Goal: Task Accomplishment & Management: Use online tool/utility

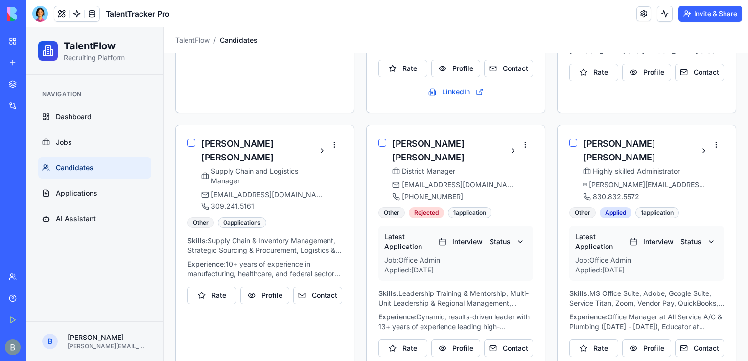
scroll to position [609, 0]
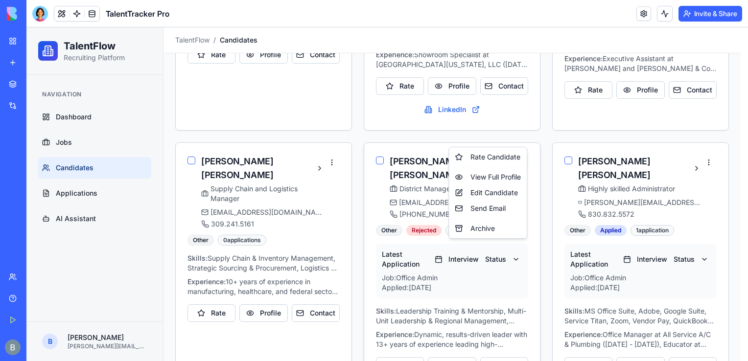
click at [523, 136] on html "TalentFlow Recruiting Platform Navigation Dashboard Jobs Candidates Application…" at bounding box center [387, 53] width 722 height 1271
click at [497, 229] on div "Archive" at bounding box center [488, 229] width 74 height 16
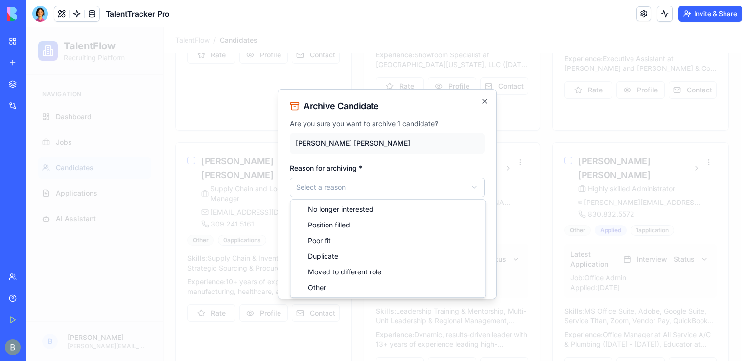
click at [341, 193] on body "TalentFlow Recruiting Platform Navigation Dashboard Jobs Candidates Application…" at bounding box center [383, 53] width 715 height 1271
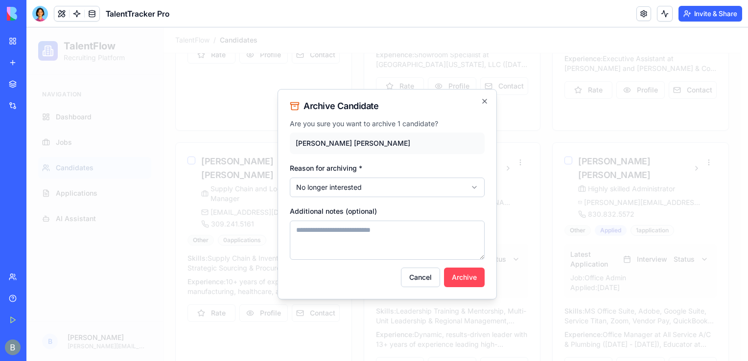
click at [460, 277] on button "Archive" at bounding box center [464, 278] width 41 height 20
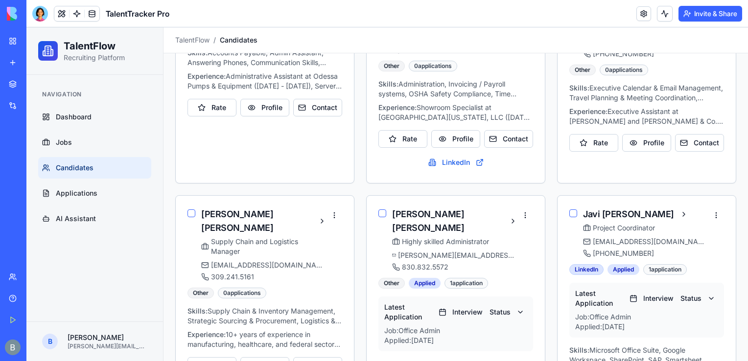
scroll to position [555, 0]
click at [698, 209] on div "[PERSON_NAME]" at bounding box center [645, 216] width 125 height 14
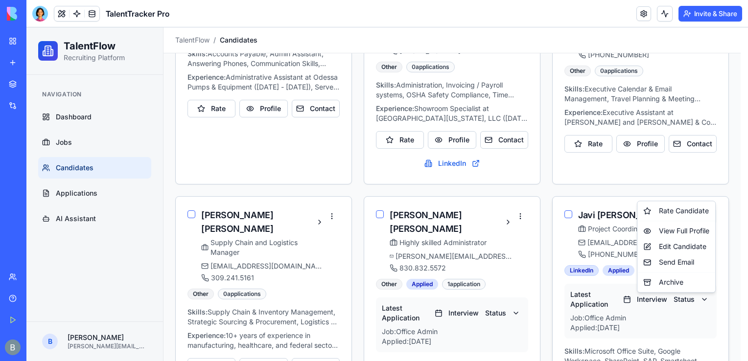
click at [703, 188] on html "TalentFlow Recruiting Platform Navigation Dashboard Jobs Candidates Application…" at bounding box center [387, 60] width 722 height 1177
click at [652, 287] on div "Archive" at bounding box center [677, 283] width 74 height 16
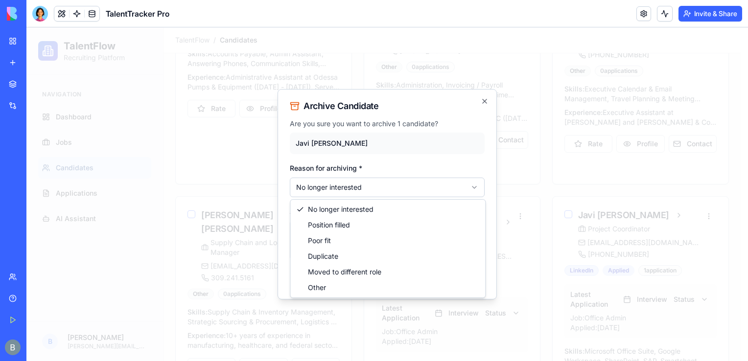
click at [437, 185] on body "TalentFlow Recruiting Platform Navigation Dashboard Jobs Candidates Application…" at bounding box center [383, 60] width 715 height 1177
select select "********"
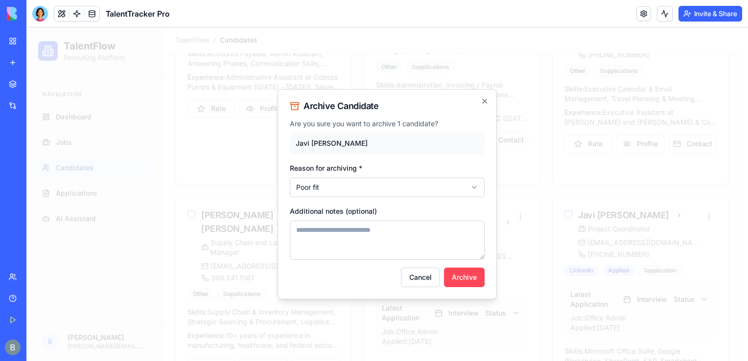
click at [467, 283] on button "Archive" at bounding box center [464, 278] width 41 height 20
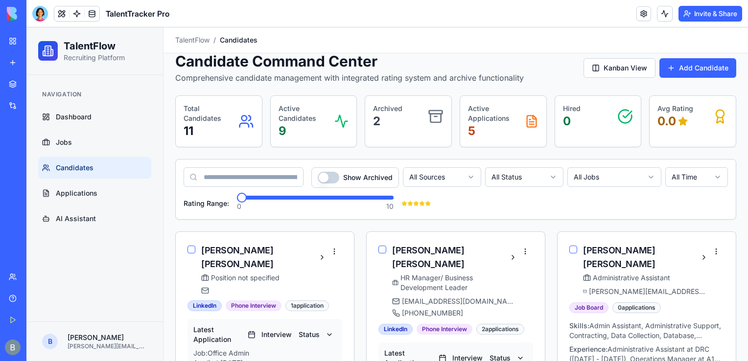
scroll to position [0, 0]
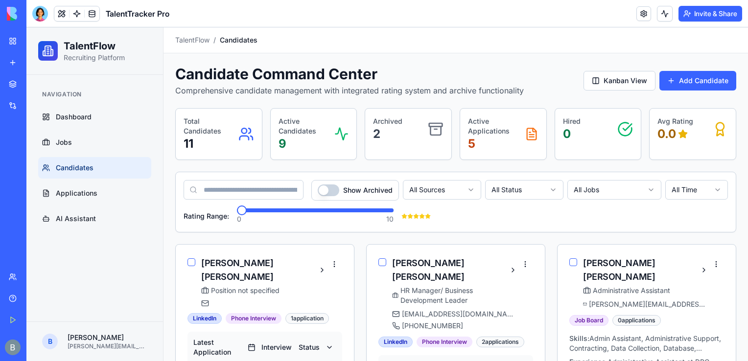
click at [16, 39] on link "My Workspace" at bounding box center [22, 41] width 39 height 20
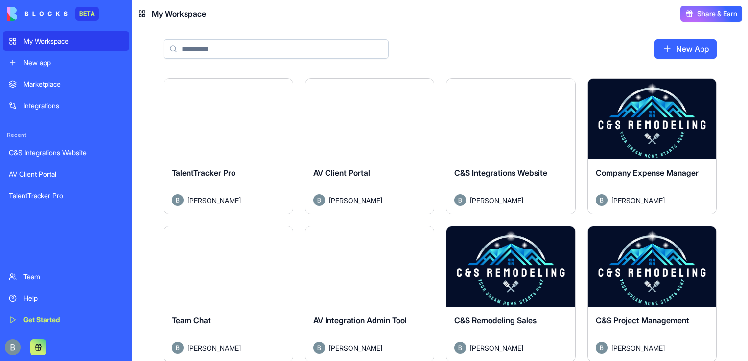
drag, startPoint x: 743, startPoint y: 96, endPoint x: 735, endPoint y: 164, distance: 68.1
drag, startPoint x: 735, startPoint y: 164, endPoint x: 613, endPoint y: 57, distance: 161.4
click at [613, 57] on div "New App" at bounding box center [440, 52] width 616 height 51
click at [643, 119] on button "Launch" at bounding box center [652, 119] width 73 height 20
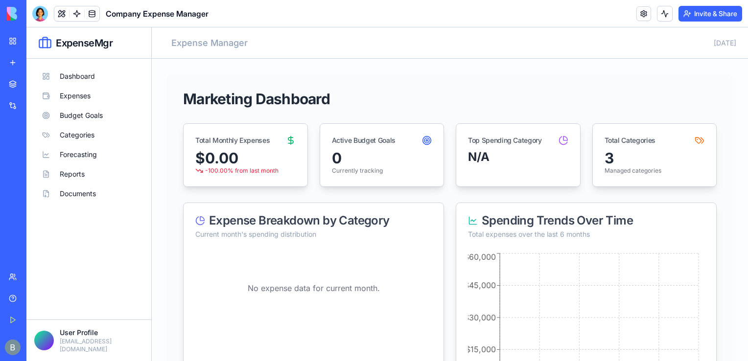
click at [692, 13] on button "Invite & Share" at bounding box center [711, 14] width 64 height 16
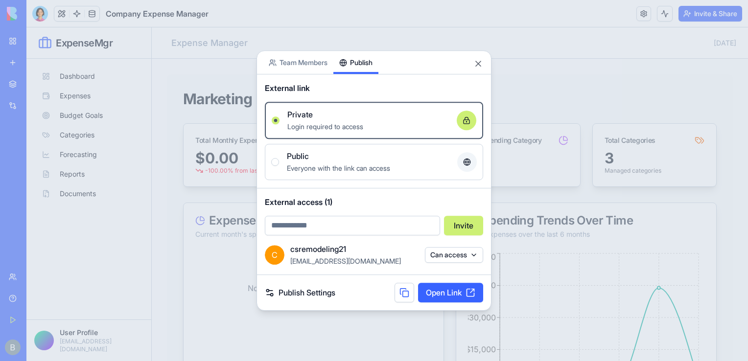
click at [355, 97] on div "Share App Team Members Publish External link Private Login required to access O…" at bounding box center [374, 180] width 235 height 261
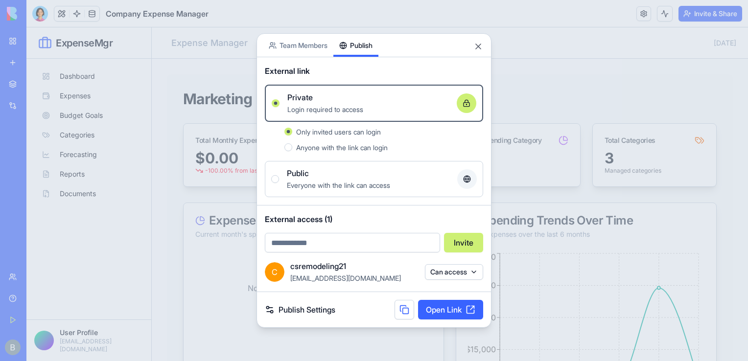
click at [134, 251] on div at bounding box center [374, 180] width 748 height 361
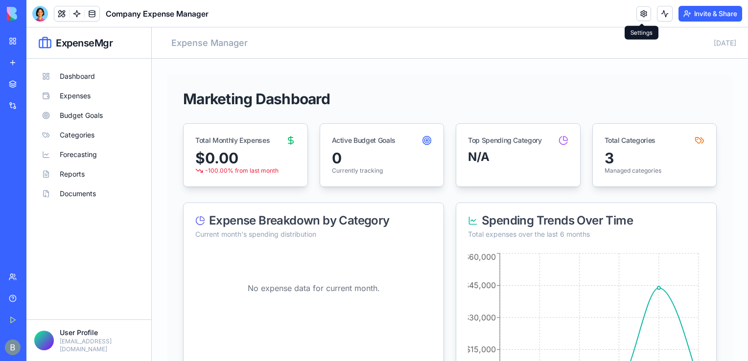
click at [637, 13] on link at bounding box center [644, 13] width 15 height 15
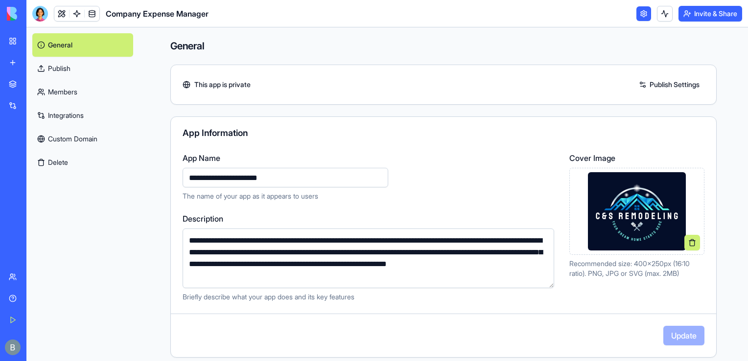
click at [66, 149] on link "Custom Domain" at bounding box center [82, 139] width 101 height 24
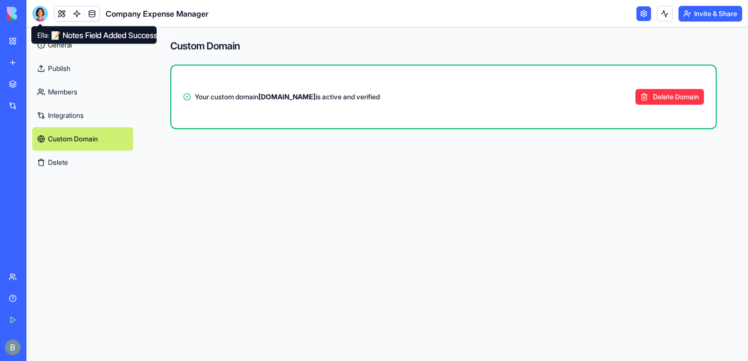
click at [43, 8] on div at bounding box center [40, 14] width 16 height 16
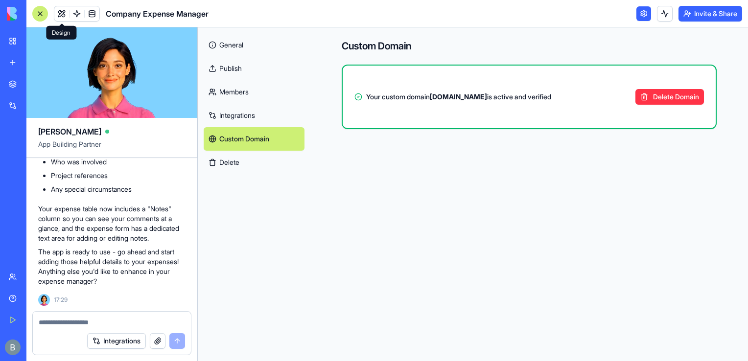
click at [63, 15] on link at bounding box center [61, 13] width 15 height 15
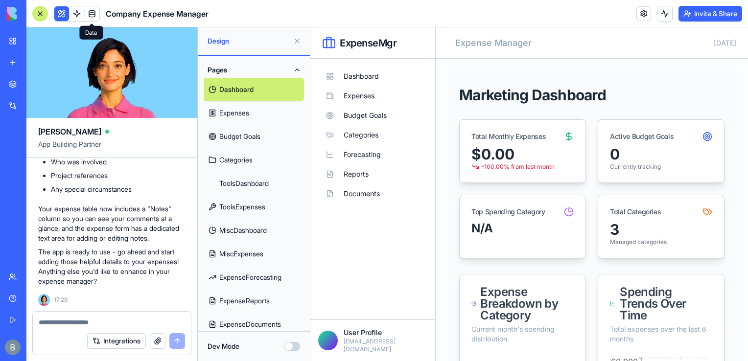
click at [130, 326] on textarea at bounding box center [112, 323] width 146 height 10
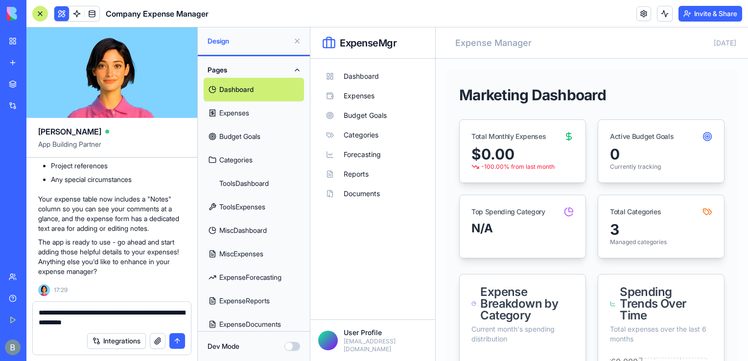
type textarea "**********"
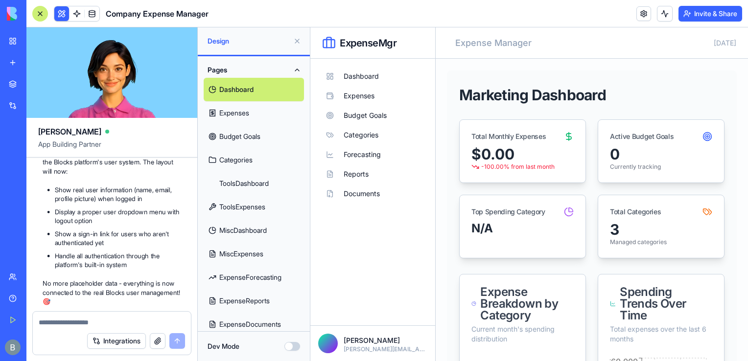
scroll to position [8051, 0]
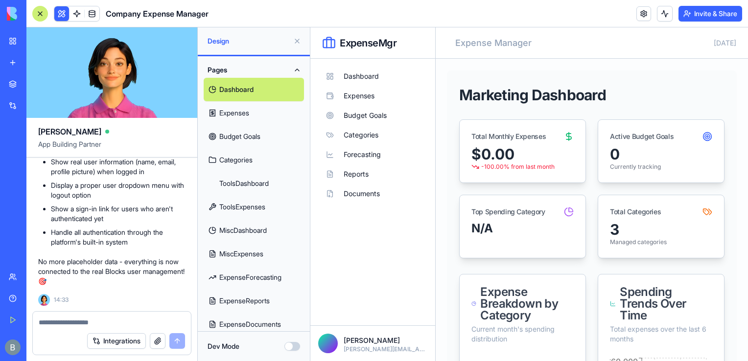
click at [23, 46] on link "My Workspace" at bounding box center [22, 41] width 39 height 20
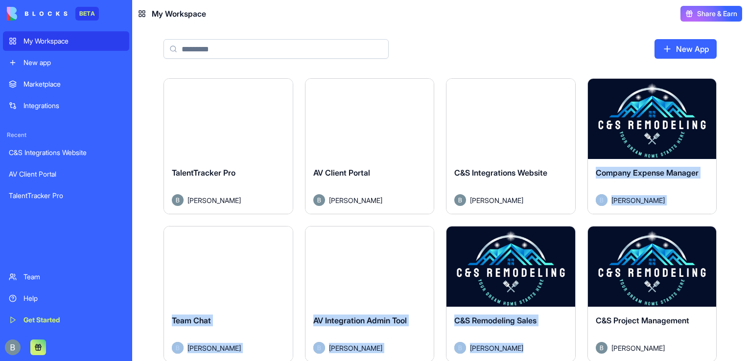
drag, startPoint x: 743, startPoint y: 98, endPoint x: 737, endPoint y: 291, distance: 192.6
drag, startPoint x: 737, startPoint y: 291, endPoint x: 730, endPoint y: 289, distance: 6.7
click at [704, 240] on html "BETA My Workspace New app Marketplace Integrations Recent C&S Integrations Webs…" at bounding box center [374, 180] width 748 height 361
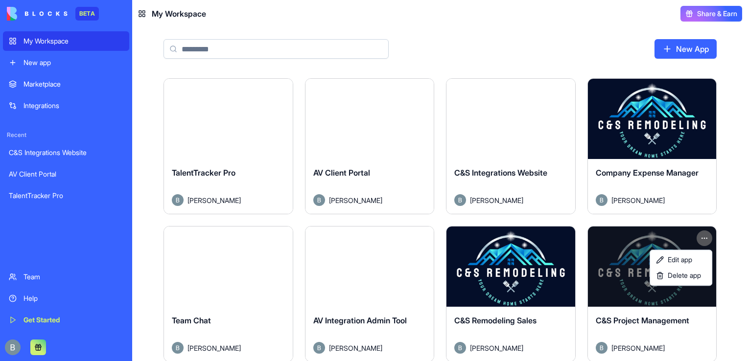
click at [595, 288] on html "BETA My Workspace New app Marketplace Integrations Recent C&S Integrations Webs…" at bounding box center [374, 180] width 748 height 361
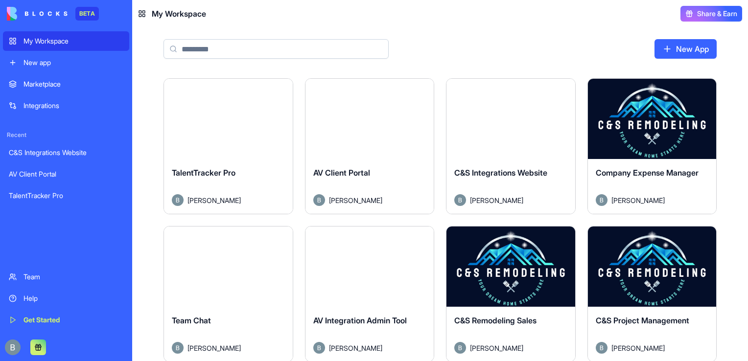
click at [645, 263] on button "Launch" at bounding box center [652, 267] width 73 height 20
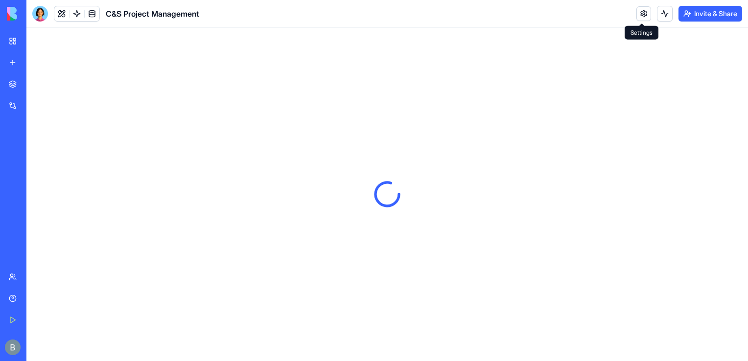
click at [648, 13] on link at bounding box center [644, 13] width 15 height 15
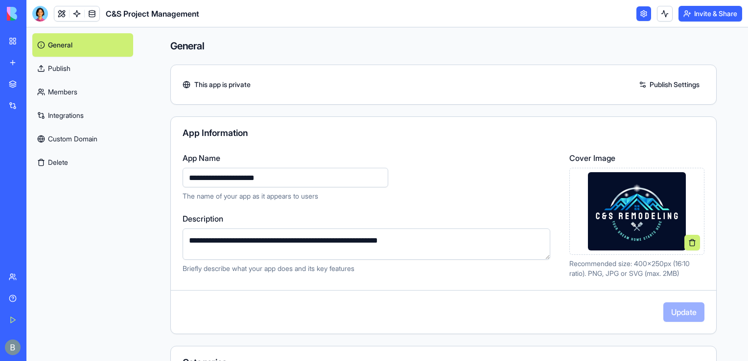
click at [61, 133] on link "Custom Domain" at bounding box center [82, 139] width 101 height 24
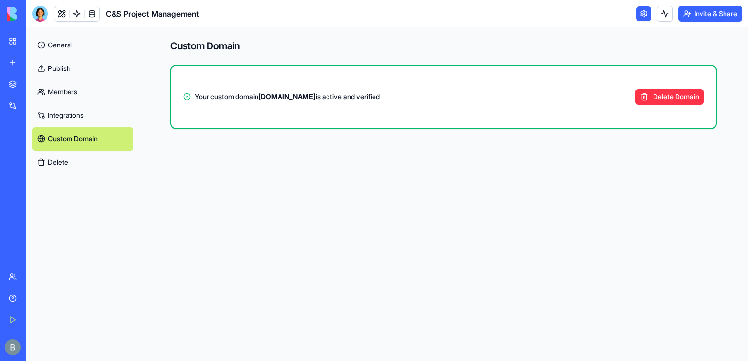
click at [18, 45] on link "My Workspace" at bounding box center [22, 41] width 39 height 20
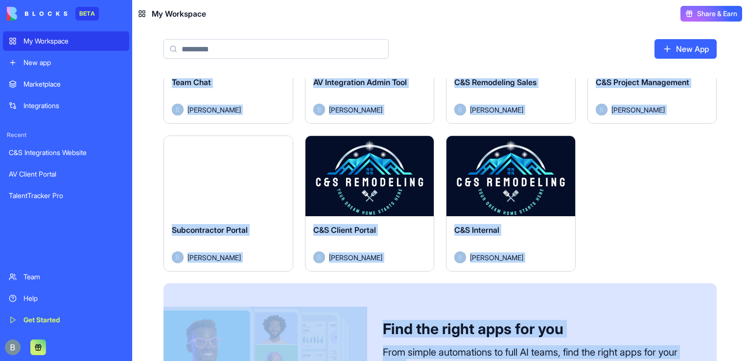
scroll to position [331, 0]
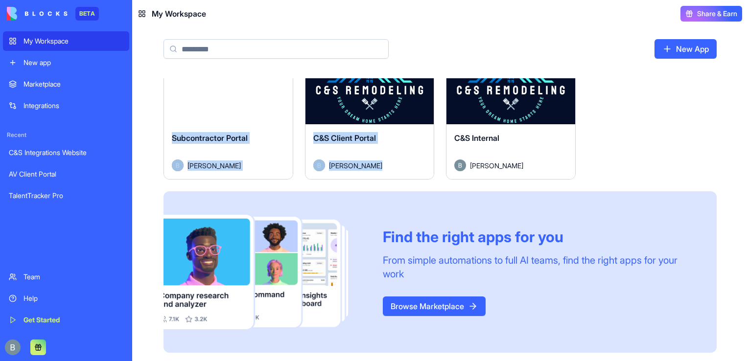
drag, startPoint x: 743, startPoint y: 79, endPoint x: 605, endPoint y: 102, distance: 139.5
click at [605, 102] on div "Launch TalentTracker Pro [PERSON_NAME] Launch AV Client Portal [PERSON_NAME] La…" at bounding box center [440, 56] width 616 height 617
drag, startPoint x: 605, startPoint y: 102, endPoint x: 570, endPoint y: 172, distance: 78.2
click at [570, 172] on div "C&S Internal [PERSON_NAME]" at bounding box center [511, 151] width 129 height 55
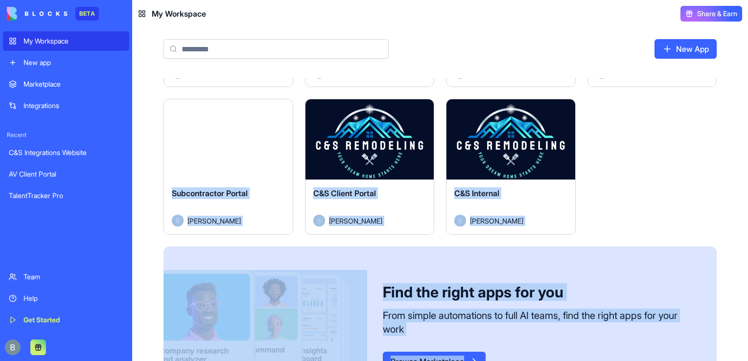
scroll to position [331, 0]
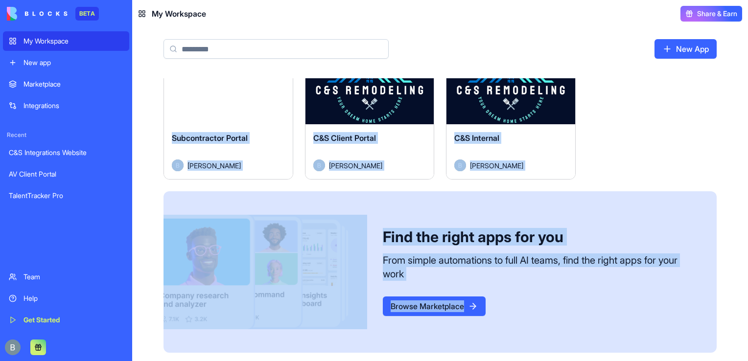
drag, startPoint x: 721, startPoint y: 113, endPoint x: 696, endPoint y: 372, distance: 259.8
click at [696, 361] on html "BETA My Workspace New app Marketplace Integrations Recent C&S Integrations Webs…" at bounding box center [374, 180] width 748 height 361
click at [372, 87] on button "Launch" at bounding box center [369, 84] width 73 height 20
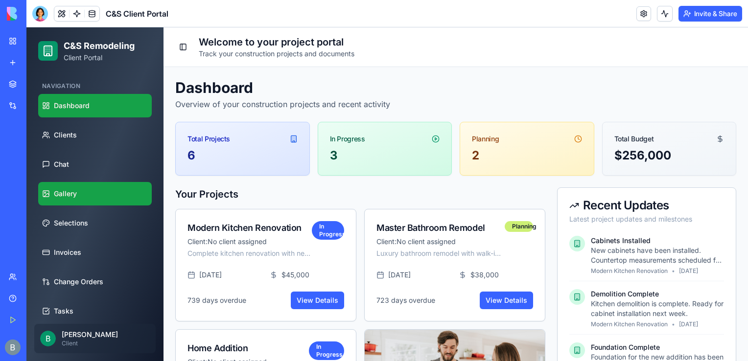
click at [78, 202] on link "Gallery" at bounding box center [95, 194] width 114 height 24
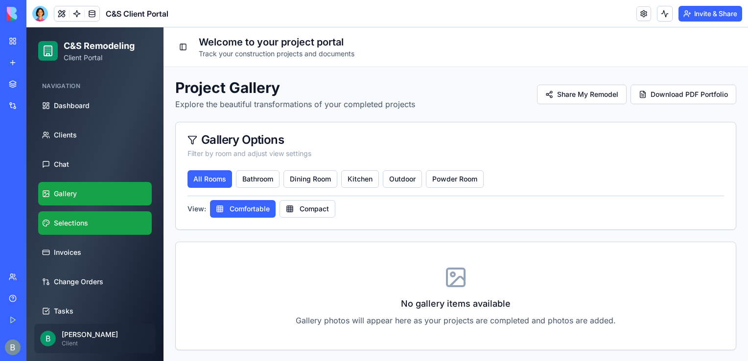
click at [83, 224] on span "Selections" at bounding box center [71, 223] width 34 height 10
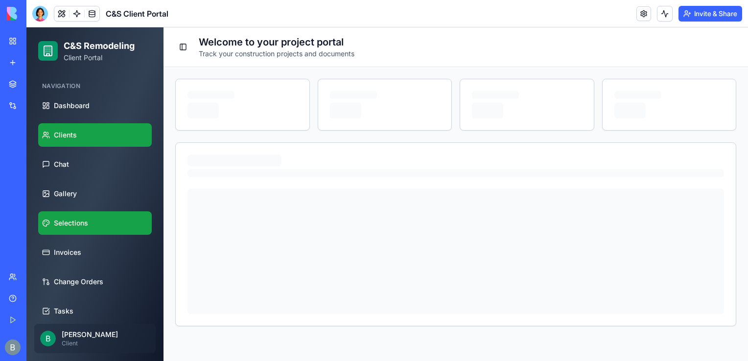
click at [91, 128] on link "Clients" at bounding box center [95, 135] width 114 height 24
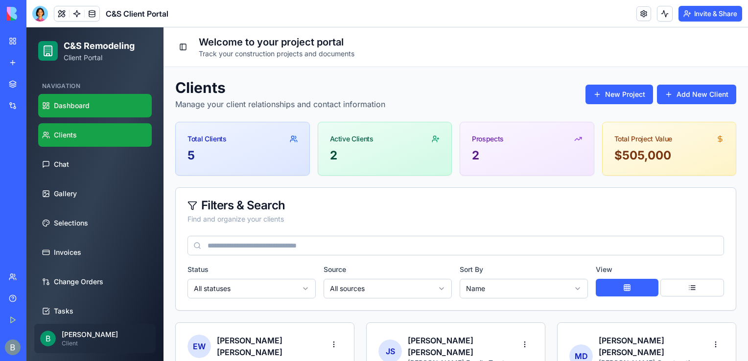
click at [84, 107] on span "Dashboard" at bounding box center [72, 106] width 36 height 10
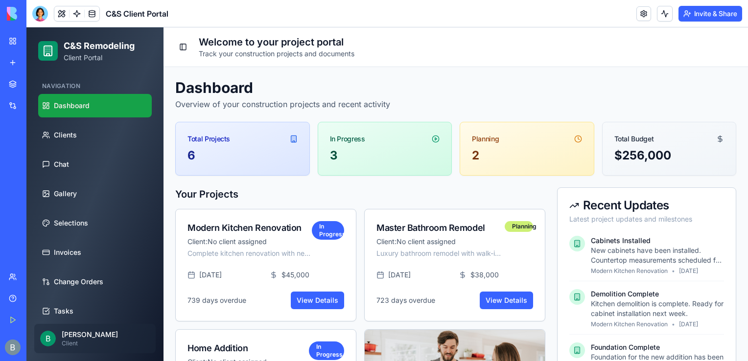
click at [709, 5] on header "C&S Client Portal Invite & Share" at bounding box center [387, 13] width 722 height 27
click at [708, 9] on button "Invite & Share" at bounding box center [711, 14] width 64 height 16
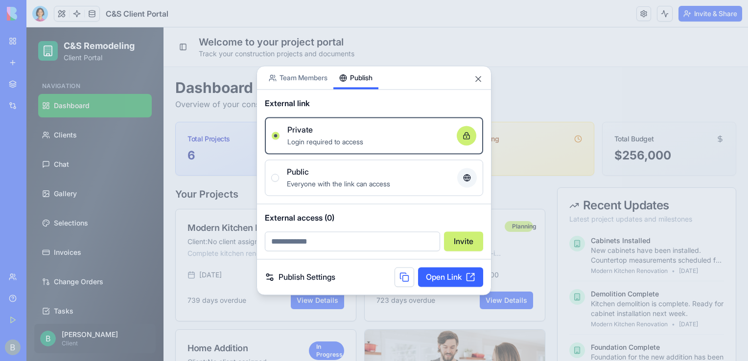
click at [366, 94] on div "Share App Team Members Publish External link Private Login required to access O…" at bounding box center [374, 181] width 235 height 230
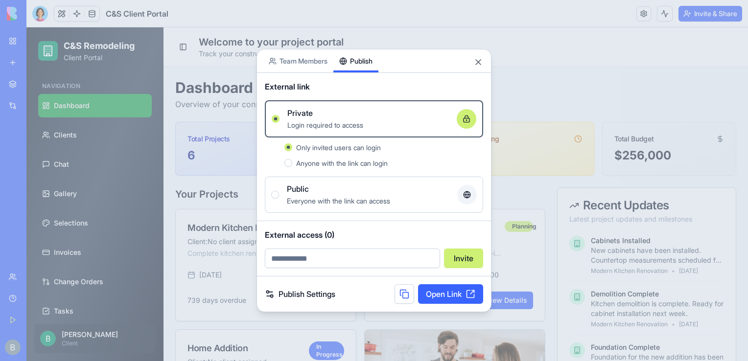
click at [455, 298] on link "Open Link" at bounding box center [450, 295] width 65 height 20
click at [482, 61] on button "Close" at bounding box center [479, 62] width 10 height 10
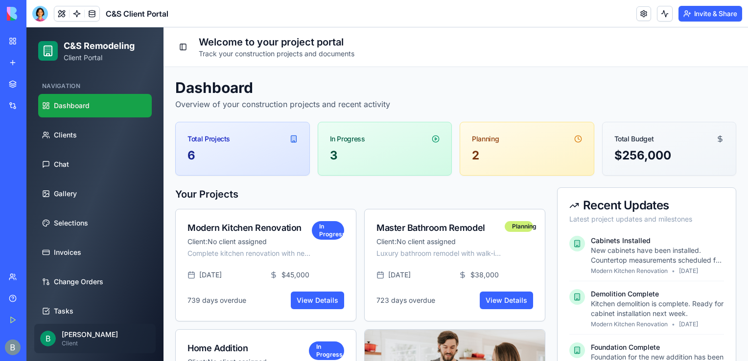
click at [12, 37] on link "My Workspace" at bounding box center [22, 41] width 39 height 20
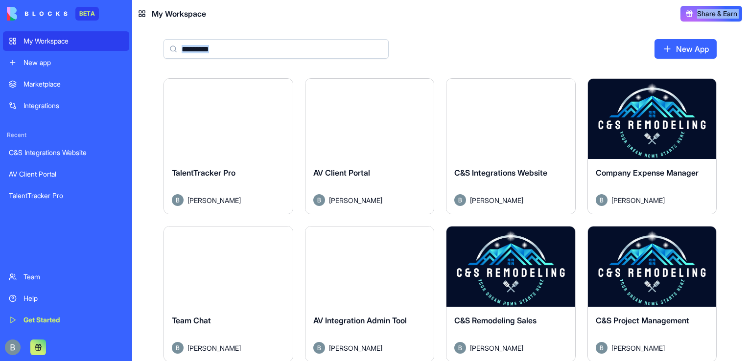
drag, startPoint x: 738, startPoint y: 50, endPoint x: 530, endPoint y: 20, distance: 210.9
click at [530, 20] on div "My Workspace Share & Earn New App Launch TalentTracker Pro [PERSON_NAME] Launch…" at bounding box center [440, 180] width 616 height 361
drag, startPoint x: 530, startPoint y: 20, endPoint x: 474, endPoint y: 36, distance: 57.8
click at [474, 36] on div "New App" at bounding box center [440, 52] width 616 height 51
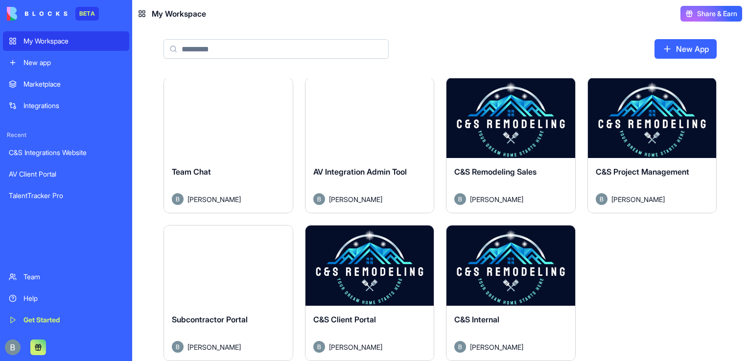
scroll to position [1, 0]
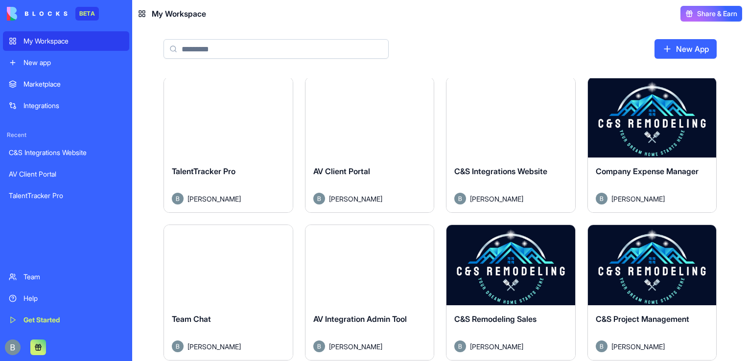
click at [678, 51] on link "New App" at bounding box center [686, 49] width 62 height 20
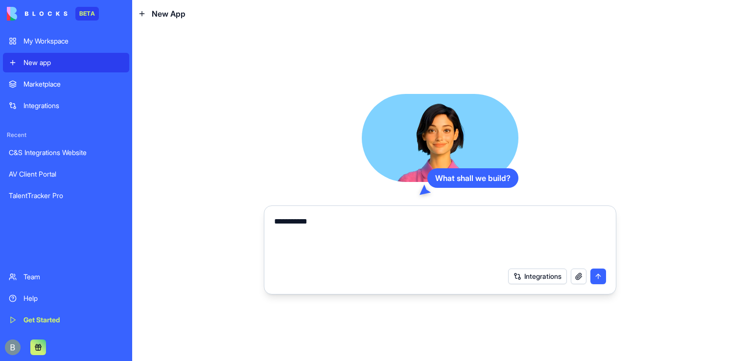
type textarea "**********"
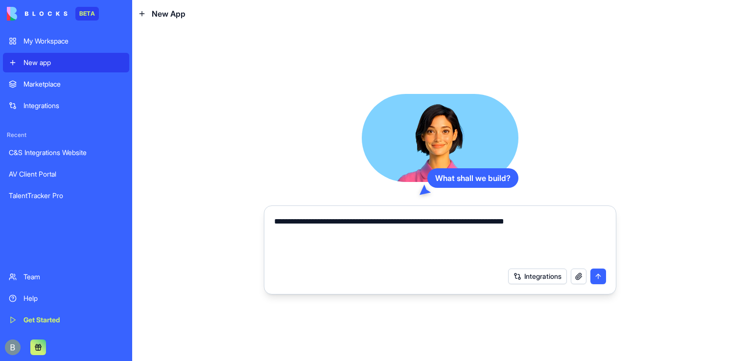
type textarea "**********"
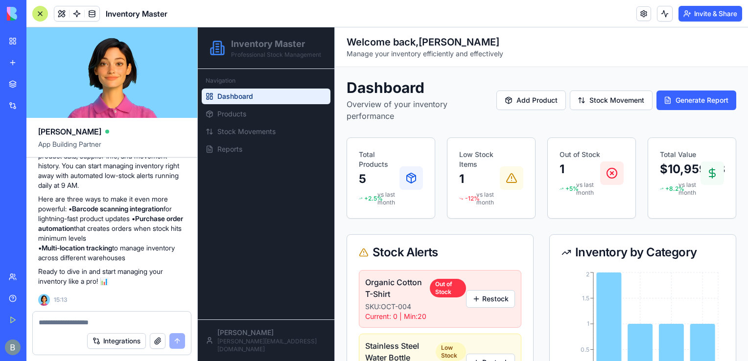
click at [110, 330] on div "Integrations" at bounding box center [112, 341] width 158 height 27
drag, startPoint x: 110, startPoint y: 330, endPoint x: 71, endPoint y: 337, distance: 39.9
click at [71, 337] on div "Integrations" at bounding box center [112, 341] width 158 height 27
click at [71, 329] on div "Integrations" at bounding box center [112, 341] width 158 height 27
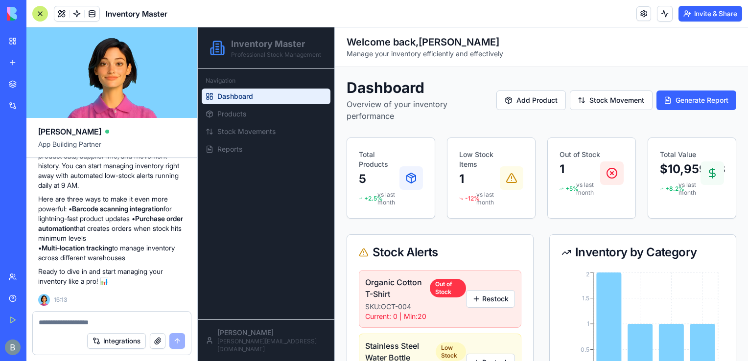
click at [67, 322] on textarea at bounding box center [112, 323] width 146 height 10
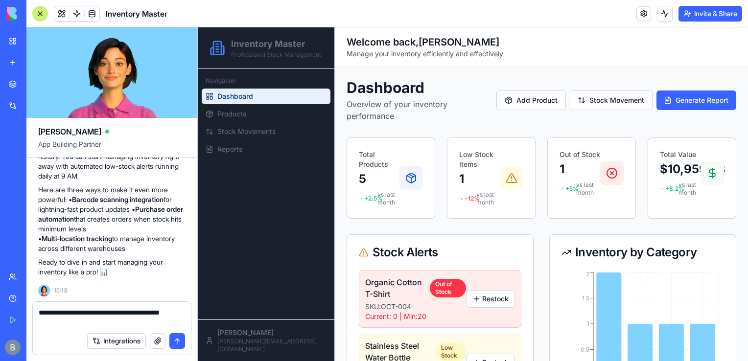
type textarea "**********"
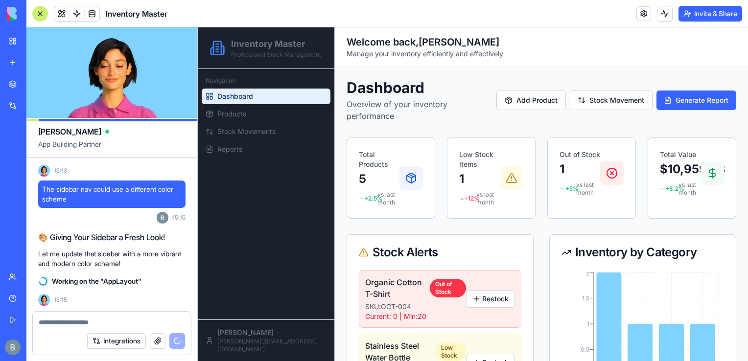
scroll to position [535, 0]
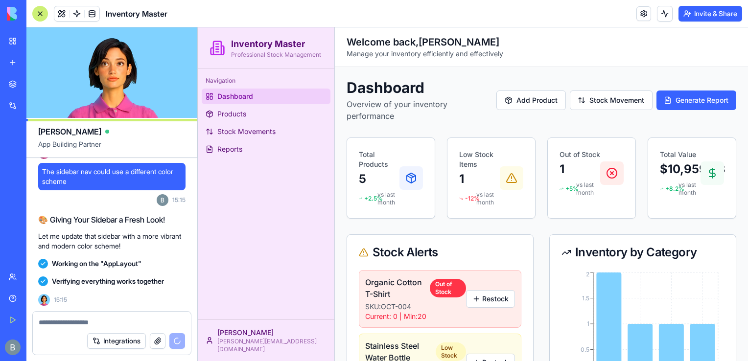
scroll to position [602, 0]
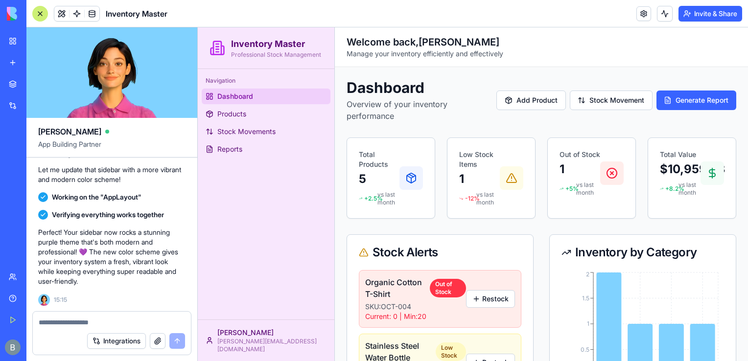
click at [110, 318] on textarea at bounding box center [112, 323] width 147 height 10
click at [93, 328] on div "Integrations" at bounding box center [112, 341] width 158 height 27
type textarea "**********"
paste textarea
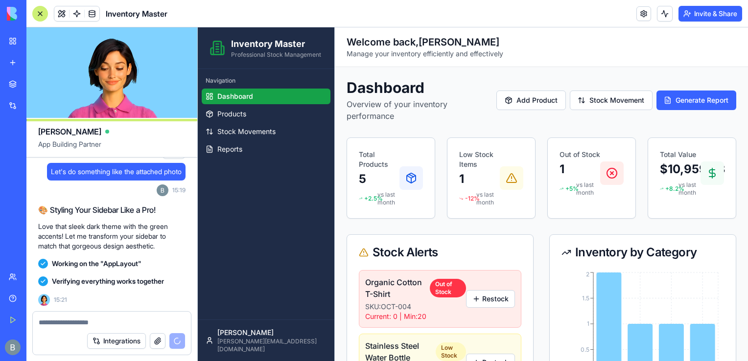
scroll to position [890, 0]
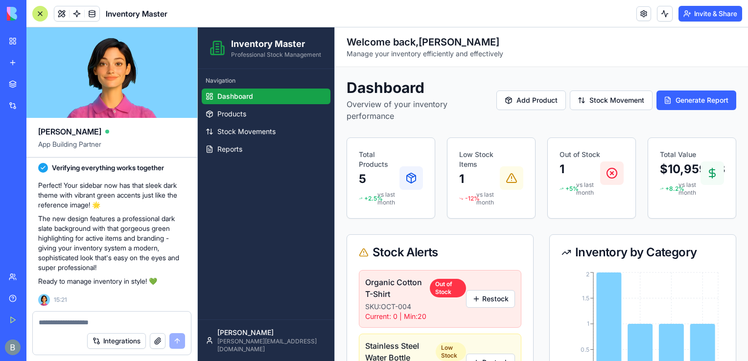
click at [61, 326] on textarea at bounding box center [112, 323] width 147 height 10
paste textarea "**********"
type textarea "**********"
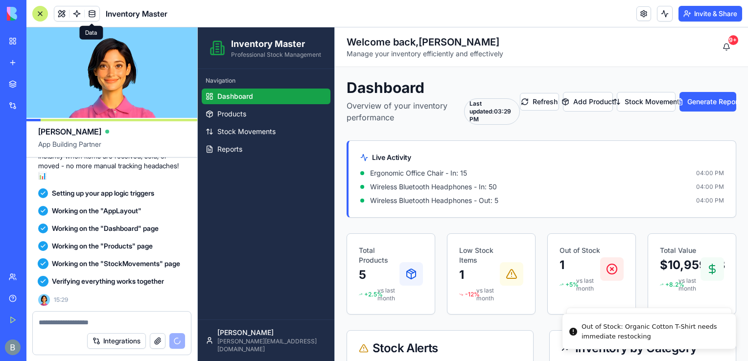
scroll to position [1379, 0]
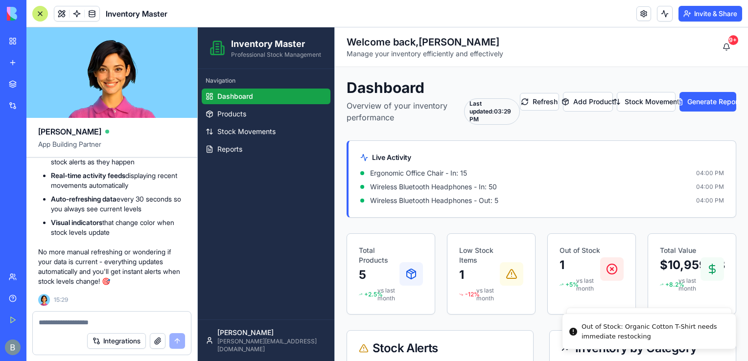
paste textarea "**********"
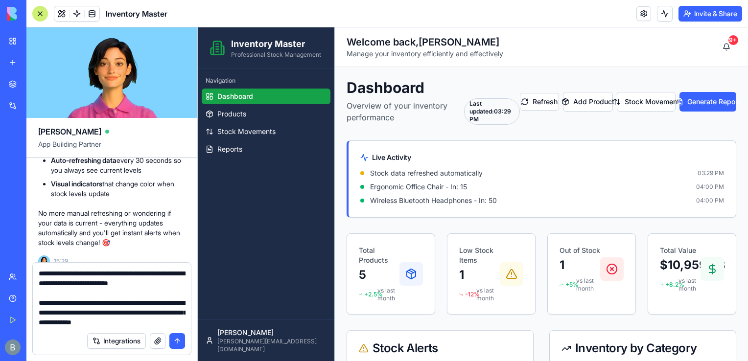
scroll to position [9, 0]
type textarea "**********"
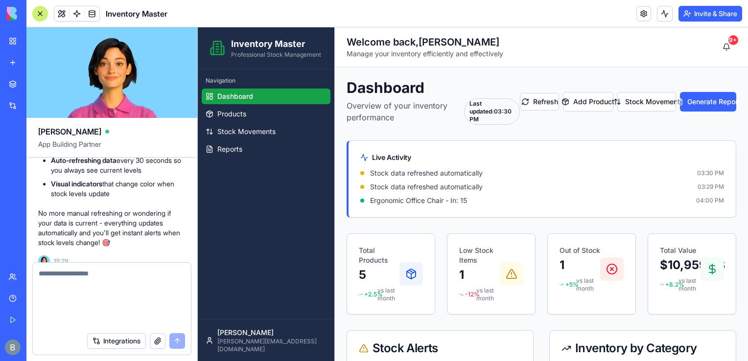
scroll to position [0, 0]
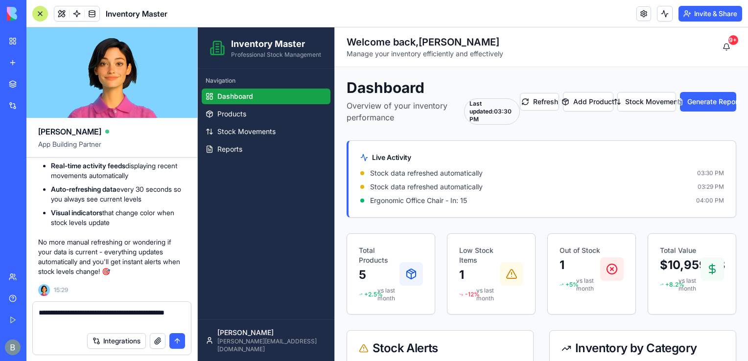
type textarea "**********"
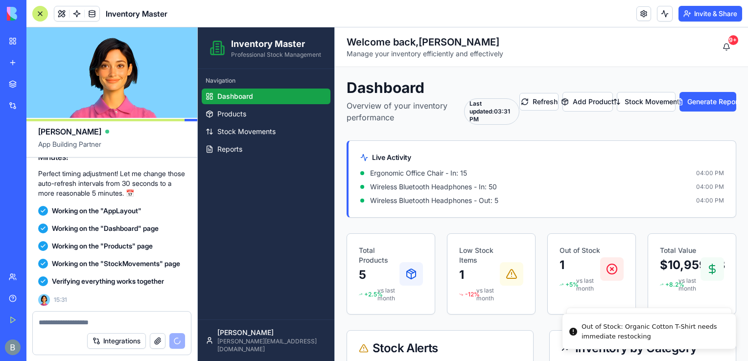
scroll to position [1710, 0]
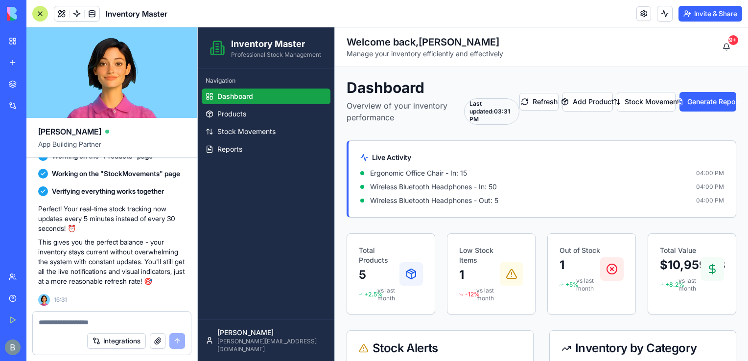
click at [75, 325] on textarea at bounding box center [112, 323] width 147 height 10
paste textarea "**********"
type textarea "**********"
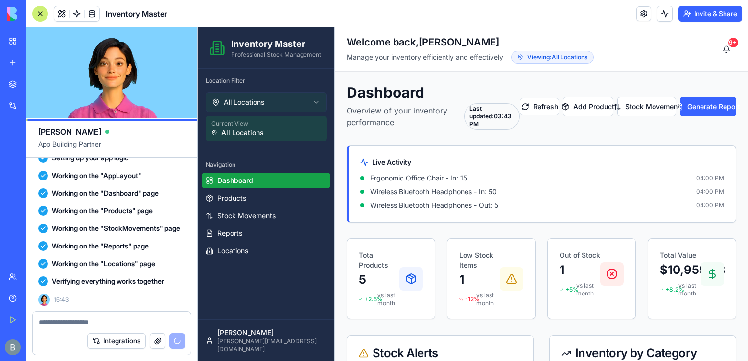
scroll to position [2625, 0]
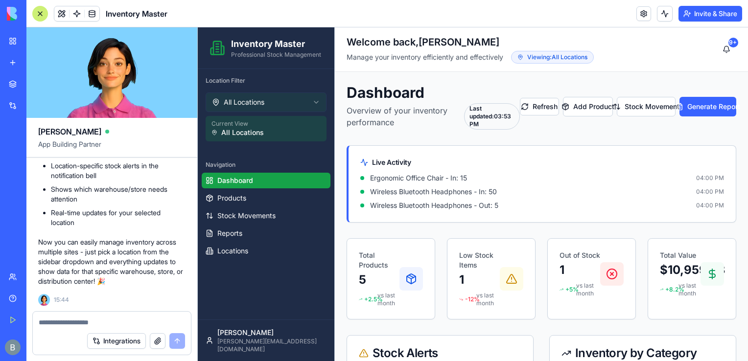
click at [126, 324] on textarea at bounding box center [112, 323] width 147 height 10
paste textarea "**********"
type textarea "**********"
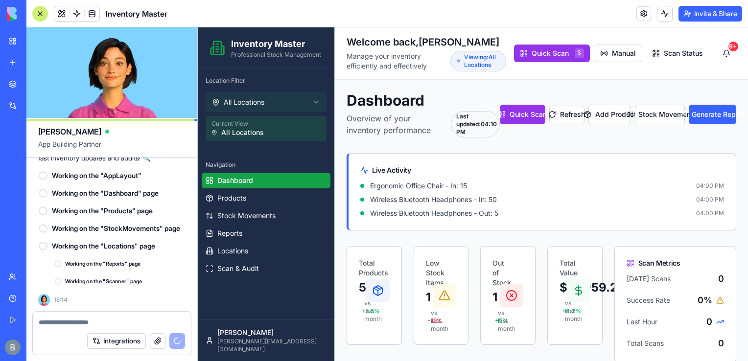
scroll to position [3703, 0]
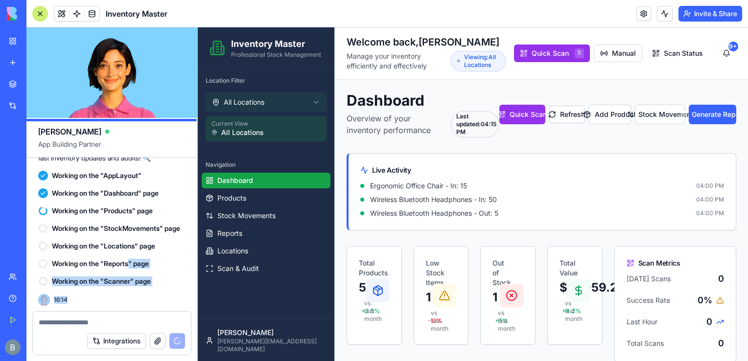
scroll to position [3703, 0]
drag, startPoint x: 134, startPoint y: 261, endPoint x: 102, endPoint y: 303, distance: 52.9
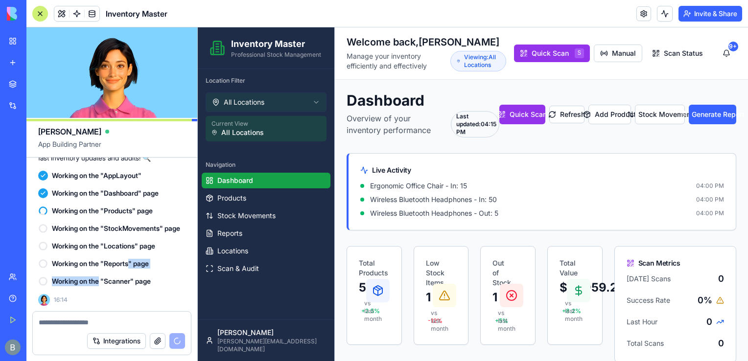
drag, startPoint x: 102, startPoint y: 303, endPoint x: 72, endPoint y: 277, distance: 40.6
click at [72, 277] on div "Working on the "Scanner" page" at bounding box center [111, 282] width 147 height 18
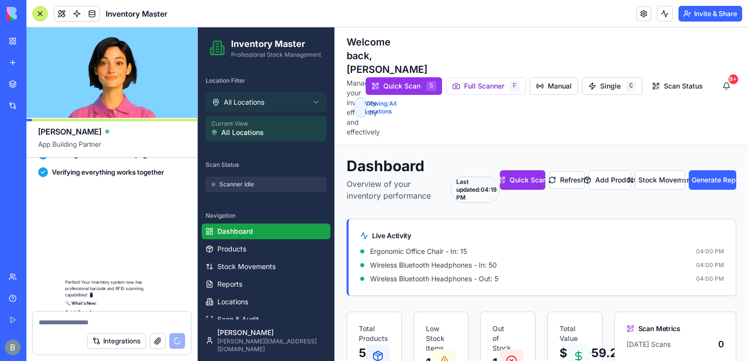
scroll to position [4244, 0]
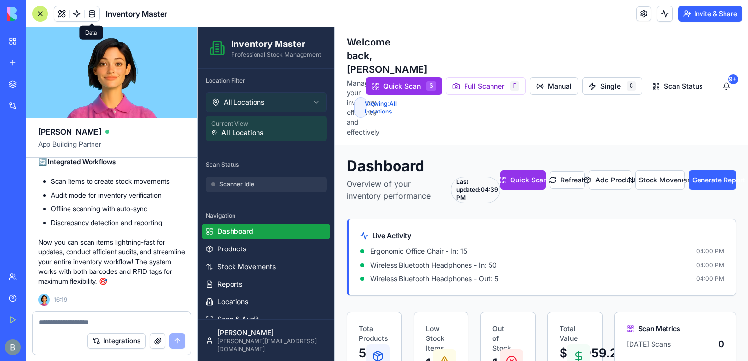
click at [140, 299] on div "Perfect! Your inventory system now has professional barcode and RFID scanning c…" at bounding box center [111, 37] width 147 height 537
click at [128, 322] on textarea at bounding box center [112, 323] width 146 height 10
paste textarea "**********"
type textarea "**********"
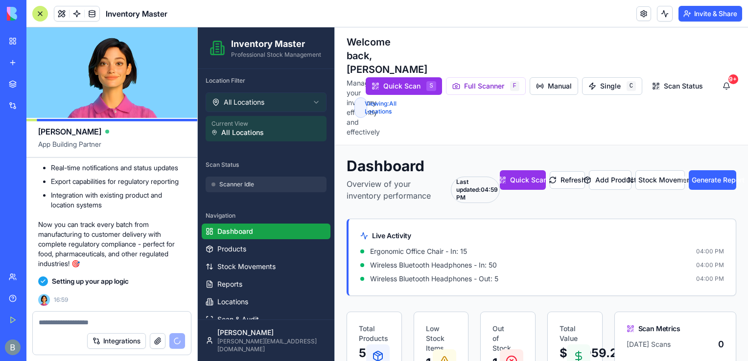
scroll to position [5322, 0]
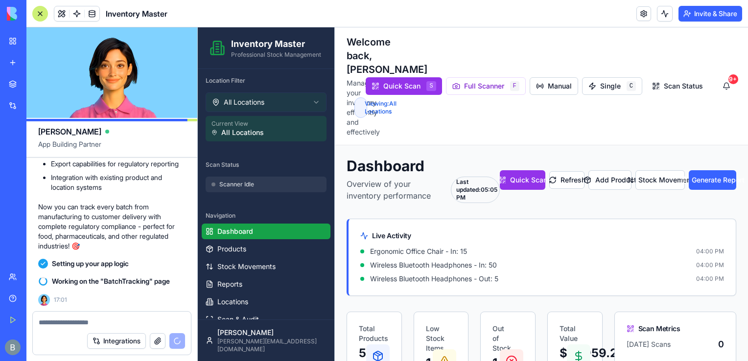
click at [67, 242] on p "Now you can track every batch from manufacturing to customer delivery with comp…" at bounding box center [111, 226] width 147 height 49
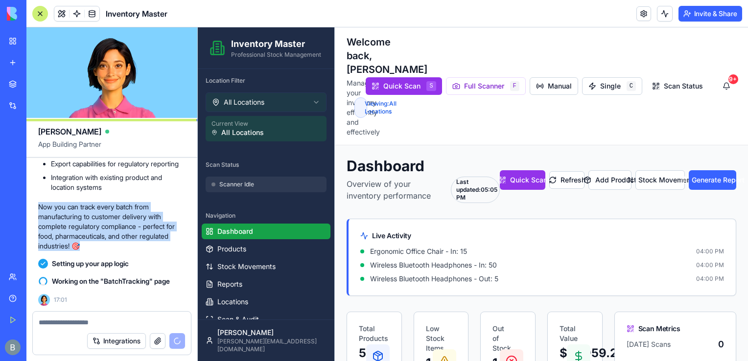
drag, startPoint x: 41, startPoint y: 230, endPoint x: 134, endPoint y: 288, distance: 109.3
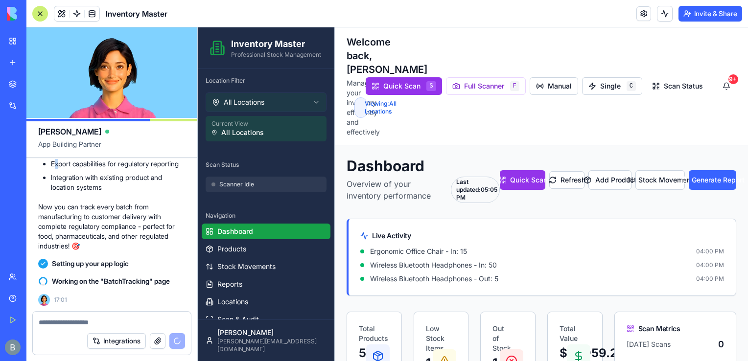
drag, startPoint x: 134, startPoint y: 288, endPoint x: 57, endPoint y: 190, distance: 124.2
click at [57, 169] on li "Export capabilities for regulatory reporting" at bounding box center [118, 164] width 135 height 10
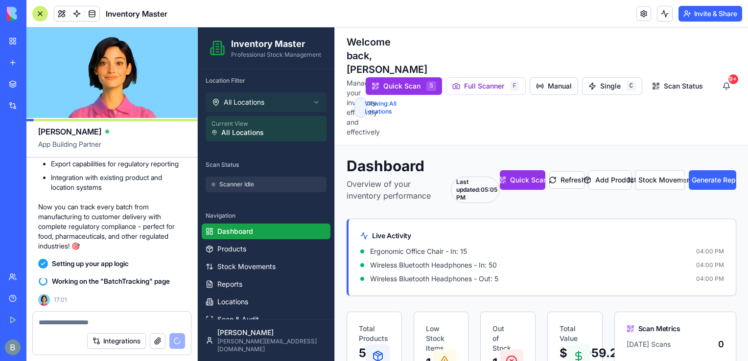
drag, startPoint x: 57, startPoint y: 190, endPoint x: 46, endPoint y: 194, distance: 11.5
click at [51, 169] on li "Export capabilities for regulatory reporting" at bounding box center [118, 164] width 135 height 10
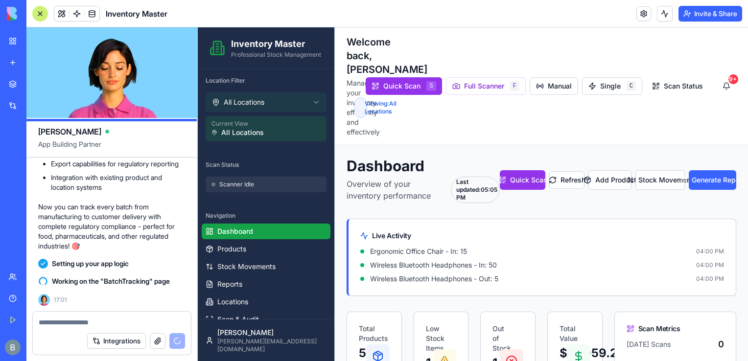
click at [255, 164] on div "Scan Status" at bounding box center [266, 165] width 129 height 16
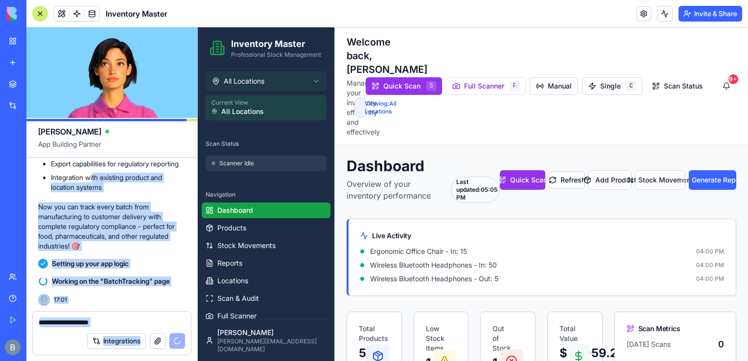
scroll to position [5357, 0]
drag, startPoint x: 96, startPoint y: 205, endPoint x: 159, endPoint y: 340, distance: 148.8
click at [159, 340] on div "Ella App Building Partner a detailed inventory system, let's start from there a…" at bounding box center [111, 194] width 171 height 334
drag, startPoint x: 159, startPoint y: 340, endPoint x: 106, endPoint y: 223, distance: 128.7
click at [106, 223] on p "Now you can track every batch from manufacturing to customer delivery with comp…" at bounding box center [111, 226] width 147 height 49
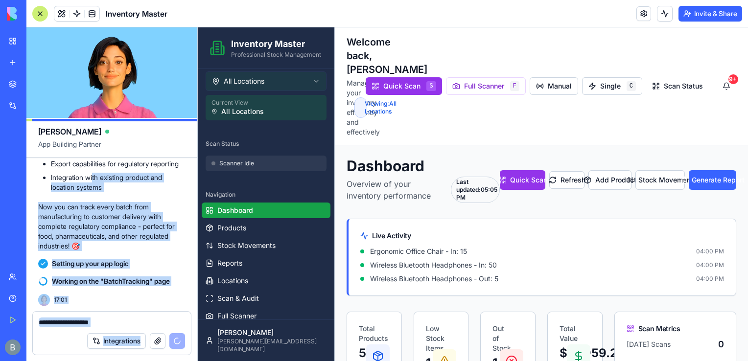
click at [88, 203] on p "Now you can track every batch from manufacturing to customer delivery with comp…" at bounding box center [111, 226] width 147 height 49
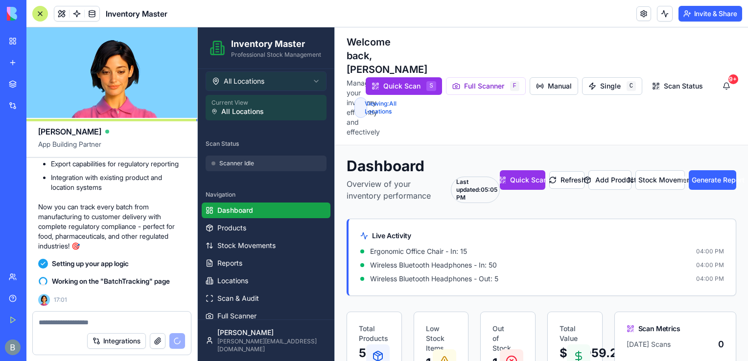
click at [510, 68] on div "Toggle Sidebar Welcome back, Benjamin Manage your inventory efficiently and eff…" at bounding box center [542, 86] width 390 height 102
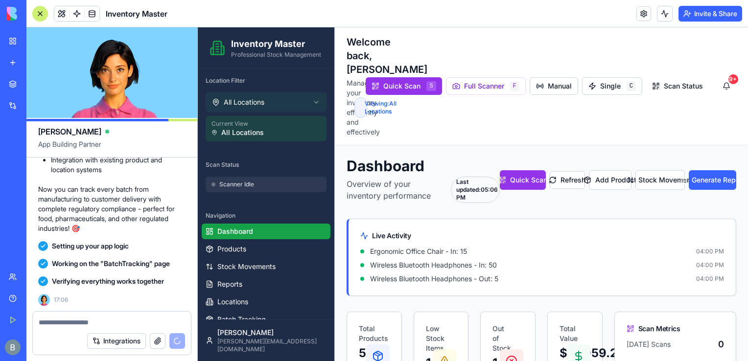
scroll to position [6256, 0]
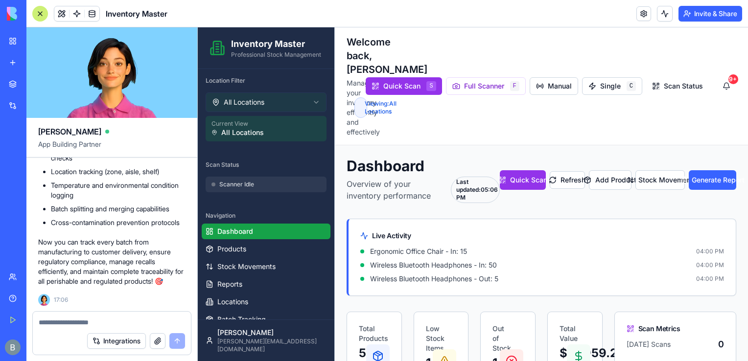
click at [76, 334] on div "Integrations" at bounding box center [112, 341] width 158 height 27
click at [72, 330] on div "Integrations" at bounding box center [112, 341] width 158 height 27
click at [70, 326] on textarea at bounding box center [112, 323] width 147 height 10
paste textarea "**********"
type textarea "**********"
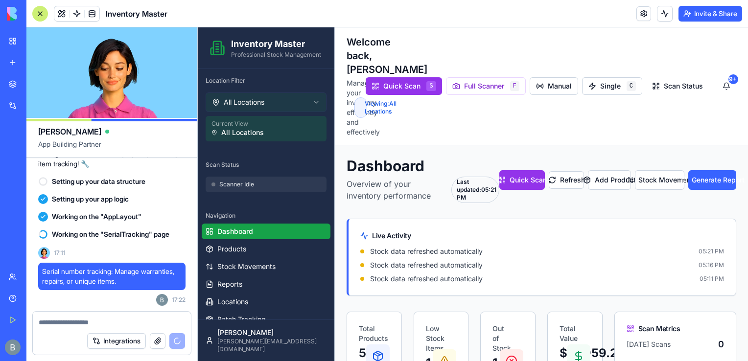
scroll to position [6509, 0]
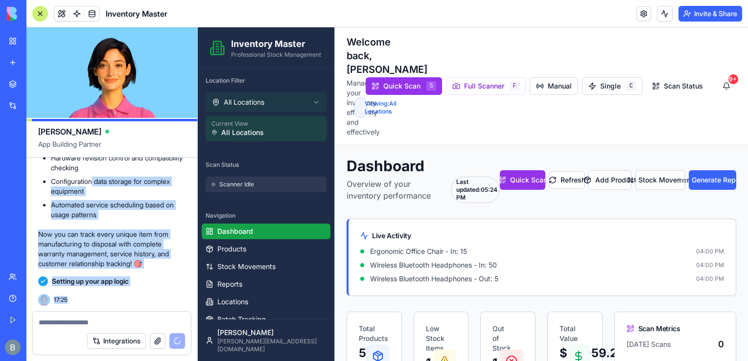
scroll to position [7475, 0]
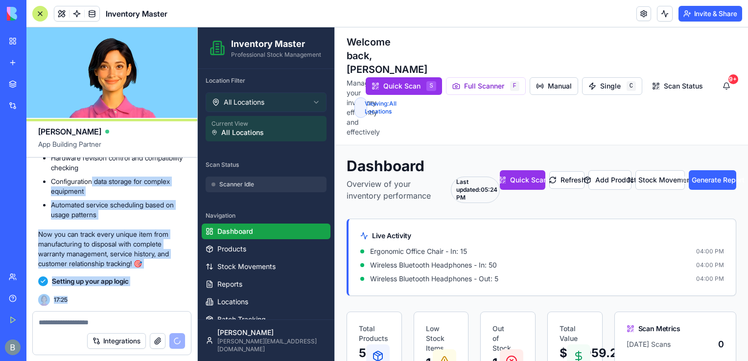
drag, startPoint x: 94, startPoint y: 198, endPoint x: 168, endPoint y: 325, distance: 146.9
click at [168, 325] on div "Ella App Building Partner a detailed inventory system, let's start from there a…" at bounding box center [111, 194] width 171 height 334
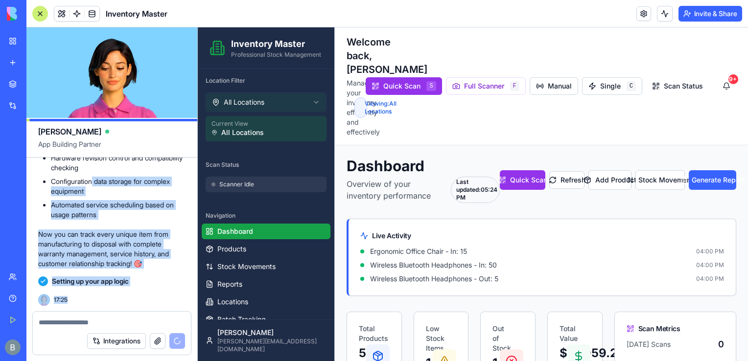
click at [77, 200] on li "Automated service scheduling based on usage patterns" at bounding box center [118, 210] width 135 height 20
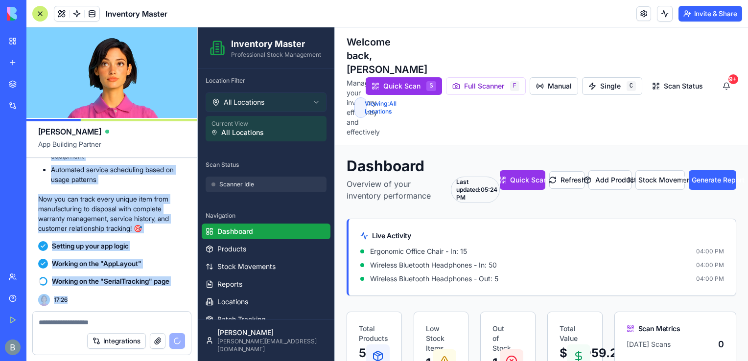
drag, startPoint x: 42, startPoint y: 192, endPoint x: 178, endPoint y: 319, distance: 187.1
click at [178, 319] on div "Ella App Building Partner a detailed inventory system, let's start from there a…" at bounding box center [111, 194] width 171 height 334
click at [108, 238] on div "Setting up your app logic" at bounding box center [111, 247] width 147 height 18
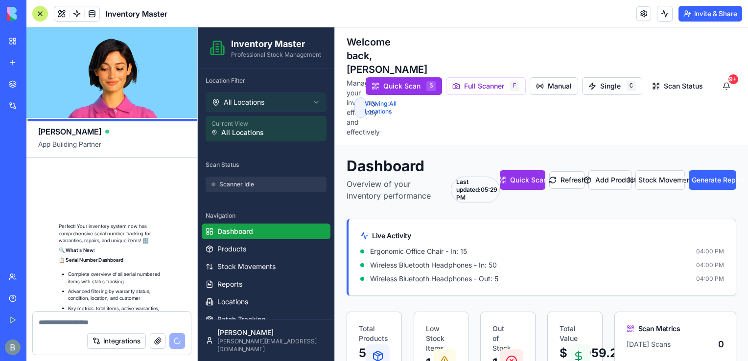
scroll to position [8368, 0]
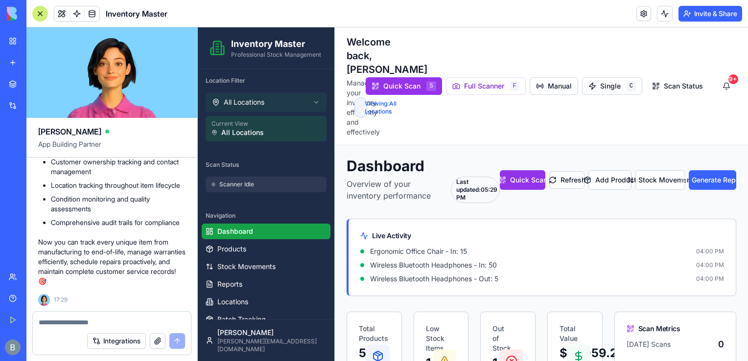
click at [39, 10] on div at bounding box center [40, 14] width 16 height 16
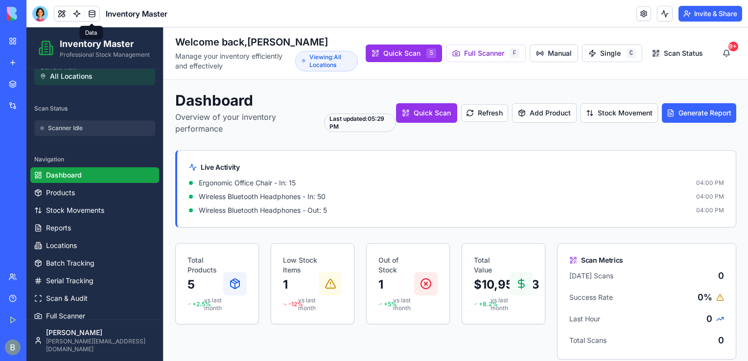
scroll to position [0, 0]
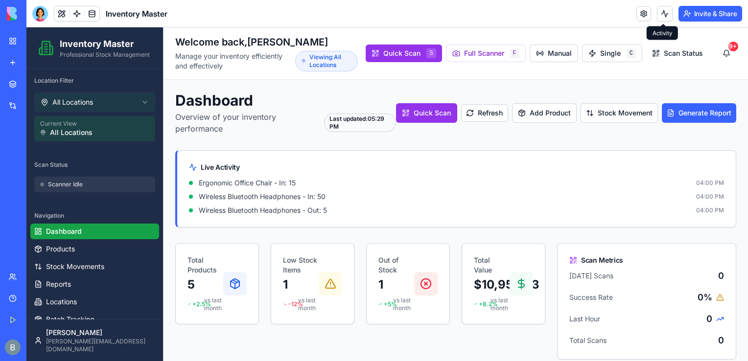
click at [722, 15] on button "Invite & Share" at bounding box center [711, 14] width 64 height 16
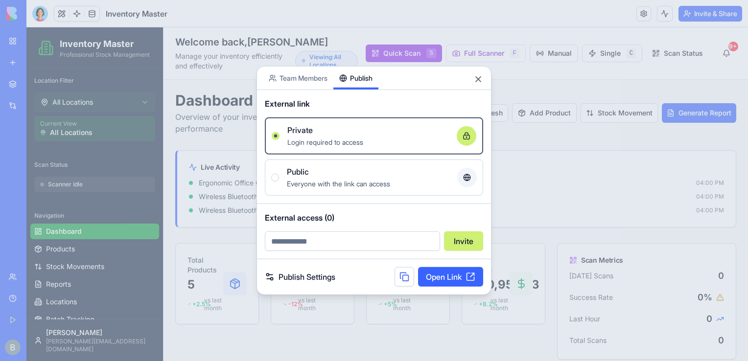
click at [362, 86] on button "Publish" at bounding box center [356, 78] width 45 height 23
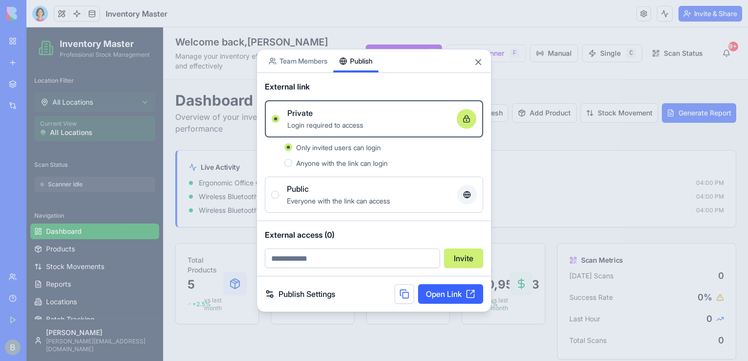
click at [390, 191] on div "Public" at bounding box center [368, 189] width 163 height 12
click at [279, 191] on button "Public Everyone with the link can access" at bounding box center [275, 195] width 8 height 8
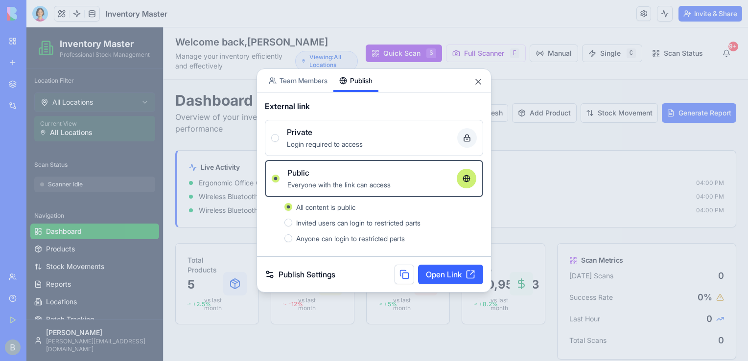
click at [447, 278] on link "Open Link" at bounding box center [450, 275] width 65 height 20
click at [479, 72] on div "Share App Team Members Publish" at bounding box center [374, 81] width 234 height 24
click at [482, 84] on button "Close" at bounding box center [479, 82] width 10 height 10
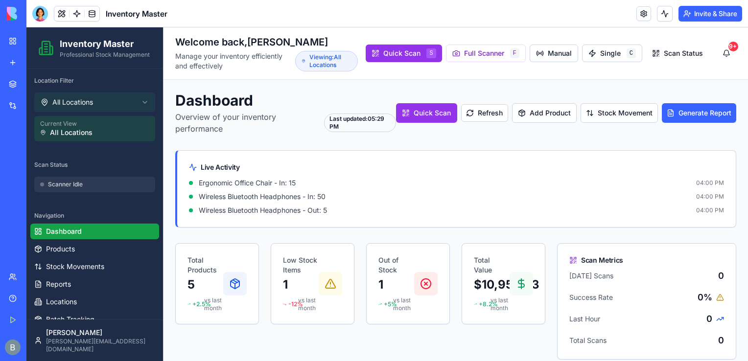
click at [349, 122] on div "Last updated: 05:29 PM" at bounding box center [360, 123] width 72 height 19
click at [323, 103] on h1 "Dashboard" at bounding box center [285, 101] width 221 height 18
click at [561, 56] on button "Manual" at bounding box center [554, 54] width 48 height 18
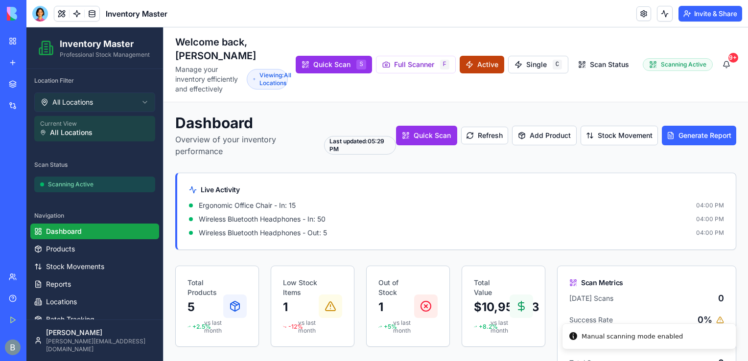
click at [469, 69] on button "Active" at bounding box center [482, 65] width 45 height 18
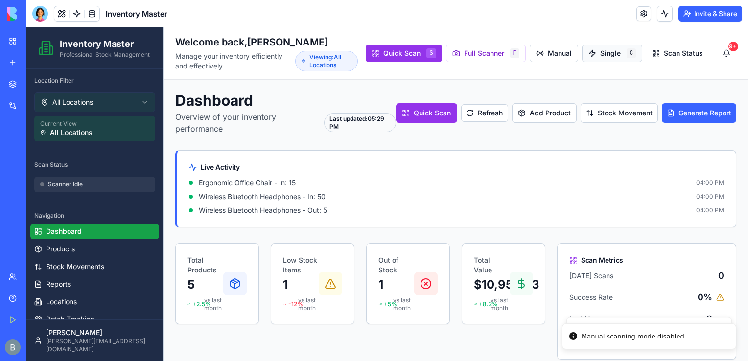
click at [584, 55] on button "Single C" at bounding box center [612, 54] width 60 height 18
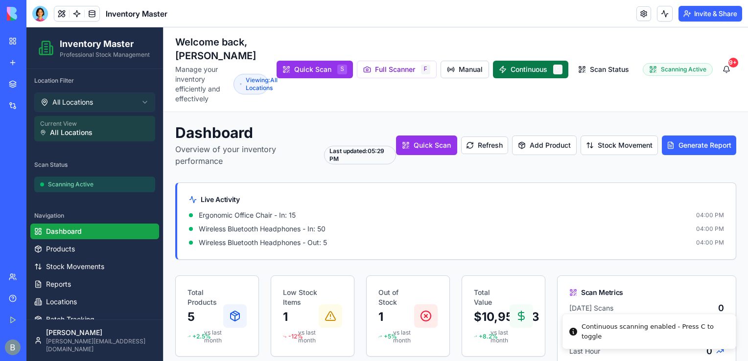
click at [524, 72] on button "Continuous C" at bounding box center [530, 70] width 75 height 18
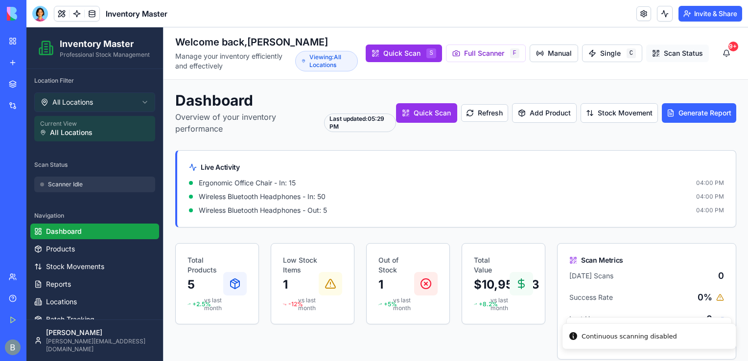
click at [664, 54] on span "Scan Status" at bounding box center [683, 53] width 39 height 10
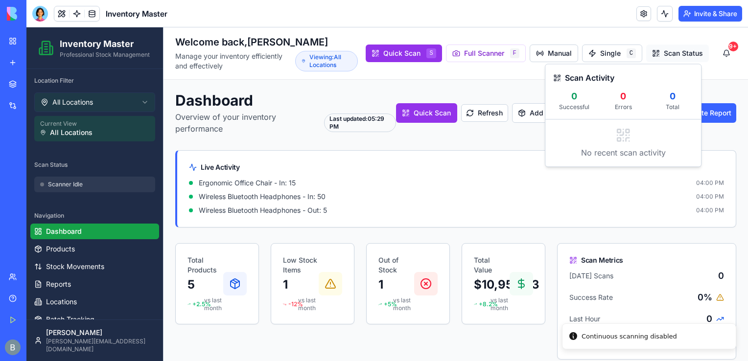
click at [664, 54] on span "Scan Status" at bounding box center [683, 53] width 39 height 10
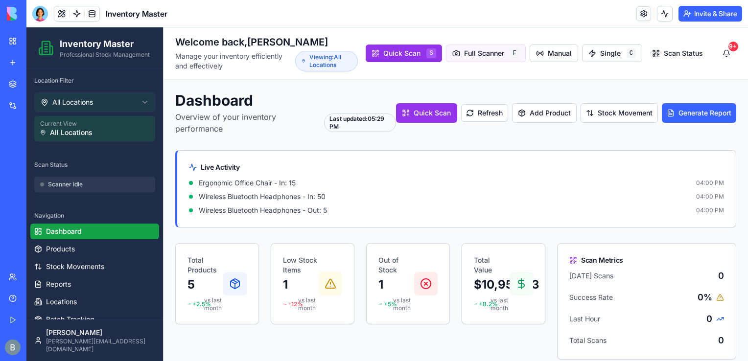
click at [491, 57] on button "Full Scanner F" at bounding box center [486, 54] width 80 height 18
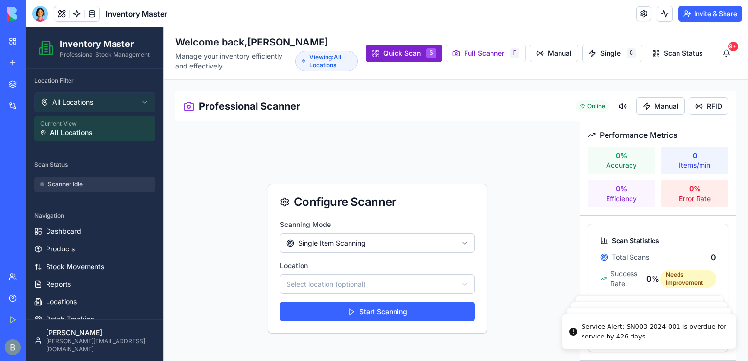
click at [402, 55] on button "Quick Scan S" at bounding box center [404, 54] width 76 height 18
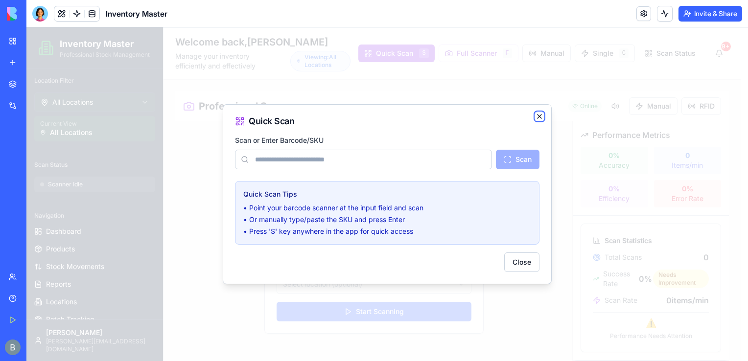
click at [538, 120] on icon "button" at bounding box center [540, 117] width 8 height 8
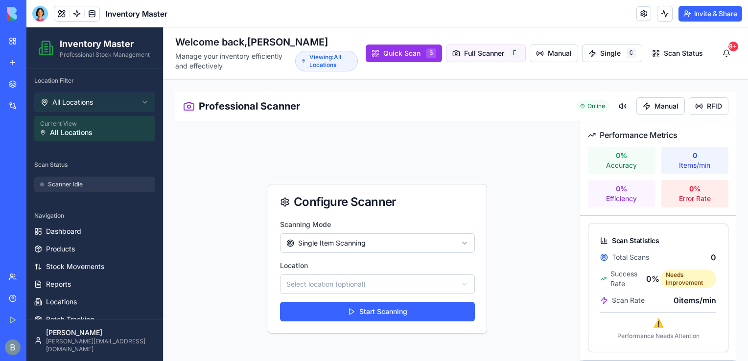
click at [472, 48] on button "Full Scanner F" at bounding box center [486, 54] width 80 height 18
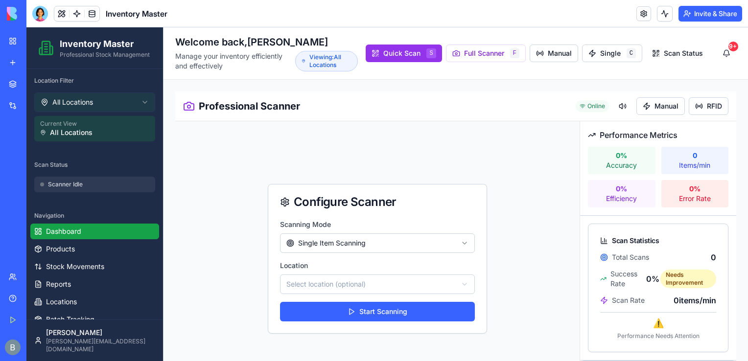
click at [97, 227] on link "Dashboard" at bounding box center [94, 232] width 129 height 16
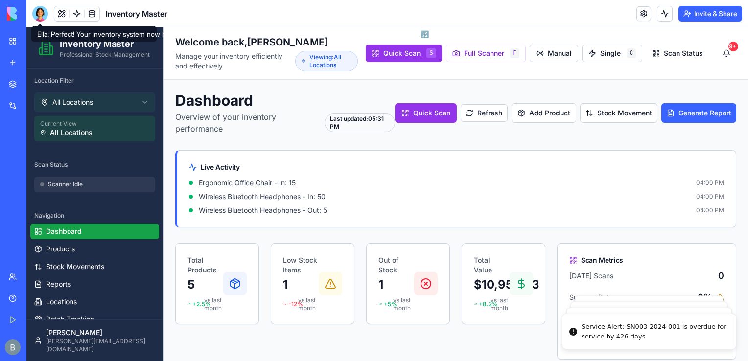
click at [42, 12] on div at bounding box center [40, 14] width 16 height 16
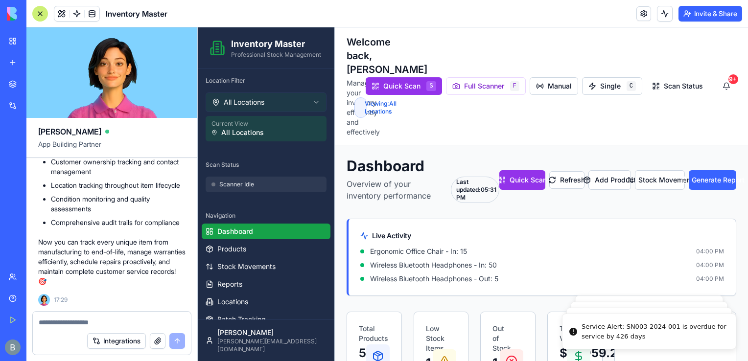
click at [88, 327] on textarea at bounding box center [112, 323] width 146 height 10
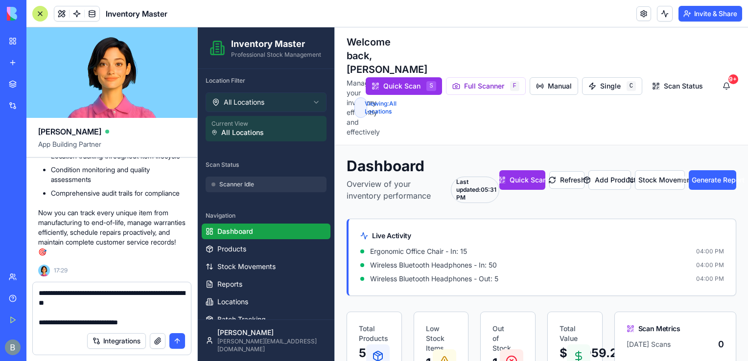
scroll to position [56, 0]
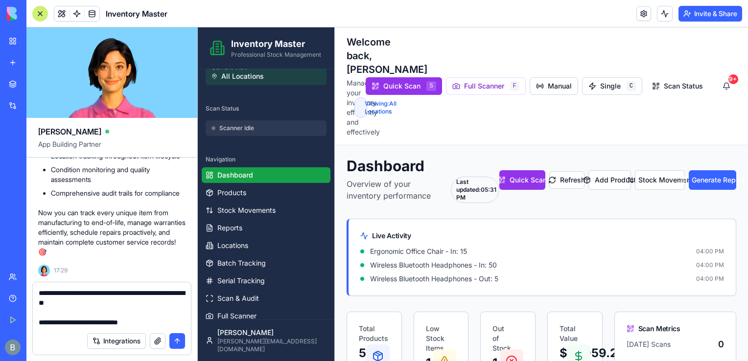
click at [96, 324] on textarea "**********" at bounding box center [112, 308] width 147 height 39
drag, startPoint x: 270, startPoint y: 350, endPoint x: 213, endPoint y: 330, distance: 61.0
type textarea "**********"
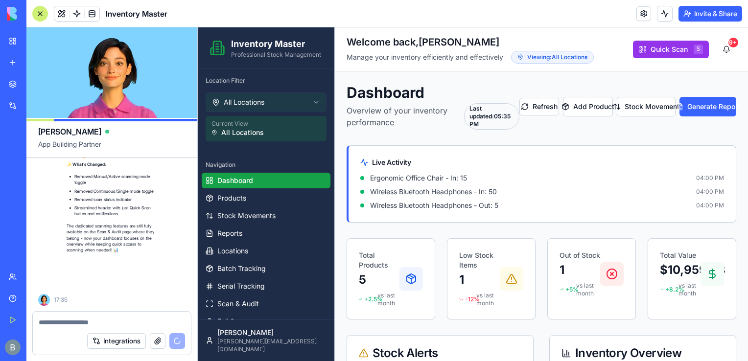
scroll to position [8727, 0]
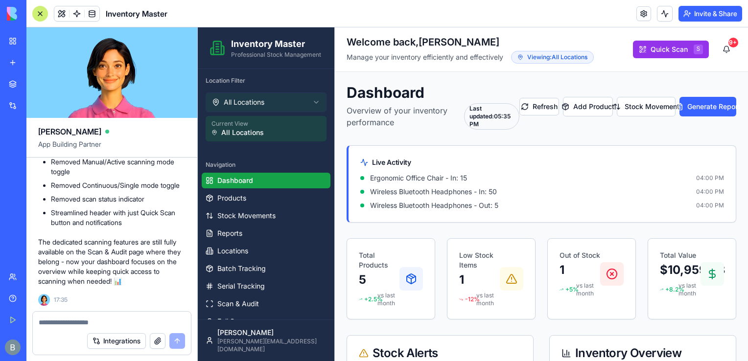
click at [36, 16] on div at bounding box center [40, 14] width 16 height 16
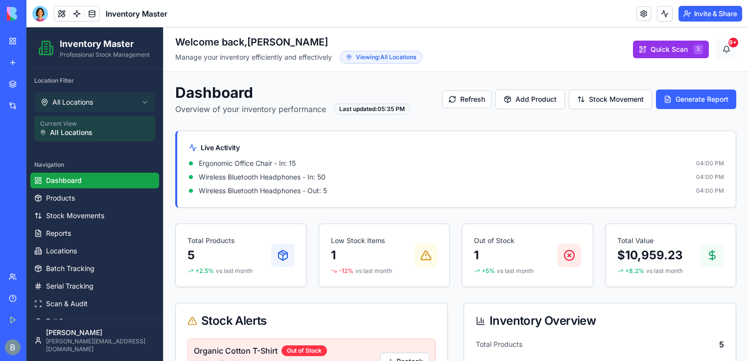
click at [729, 44] on div "9+" at bounding box center [734, 43] width 10 height 10
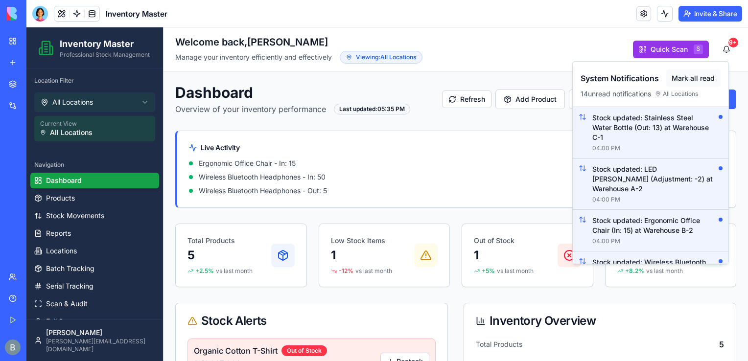
click at [683, 75] on button "Mark all read" at bounding box center [693, 79] width 55 height 18
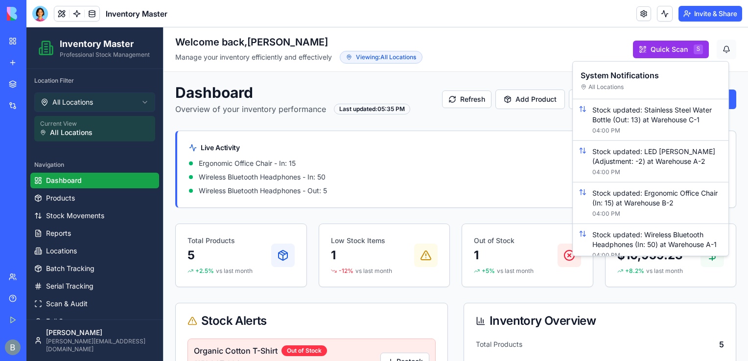
click at [718, 44] on button "button" at bounding box center [727, 50] width 20 height 20
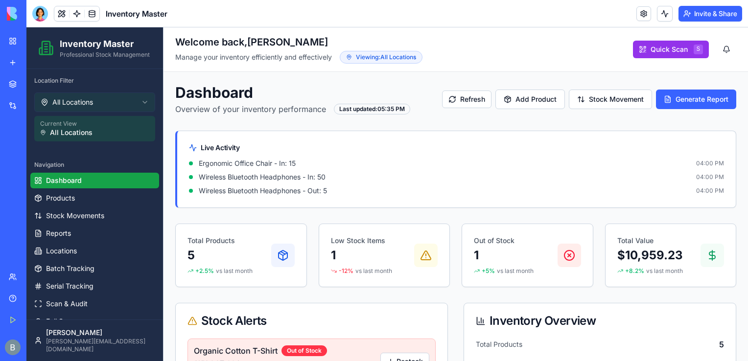
scroll to position [5, 0]
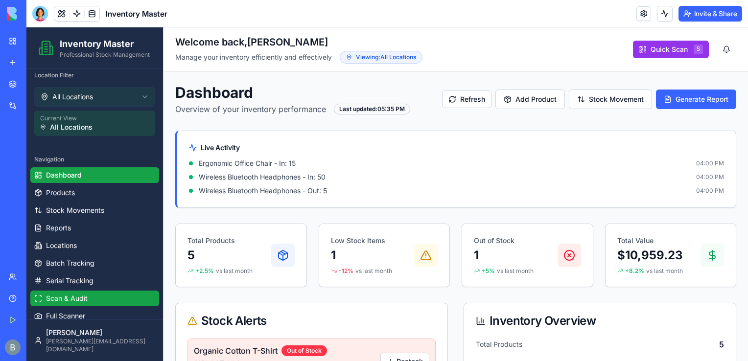
click at [84, 304] on link "Scan & Audit" at bounding box center [94, 299] width 129 height 16
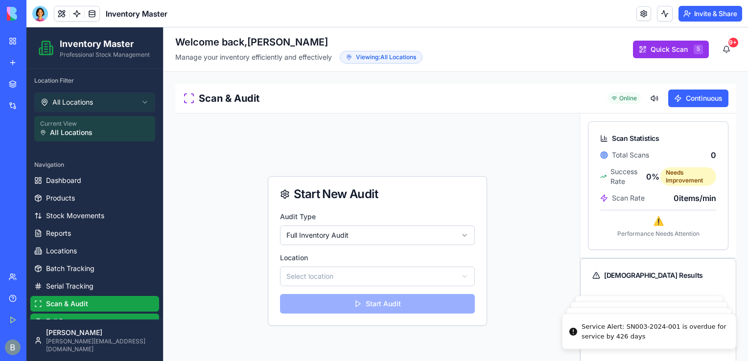
click at [112, 319] on link "Full Scanner" at bounding box center [94, 322] width 129 height 16
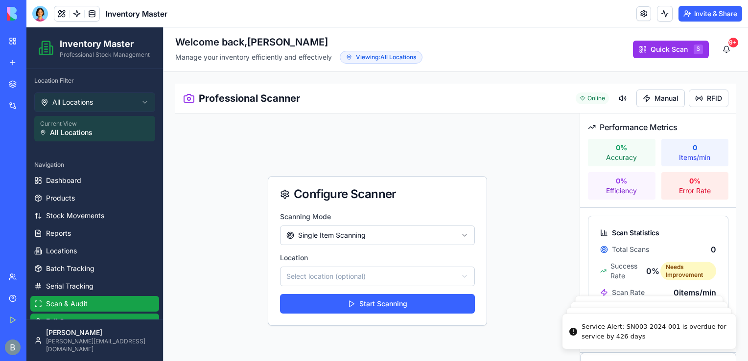
click at [108, 300] on link "Scan & Audit" at bounding box center [94, 304] width 129 height 16
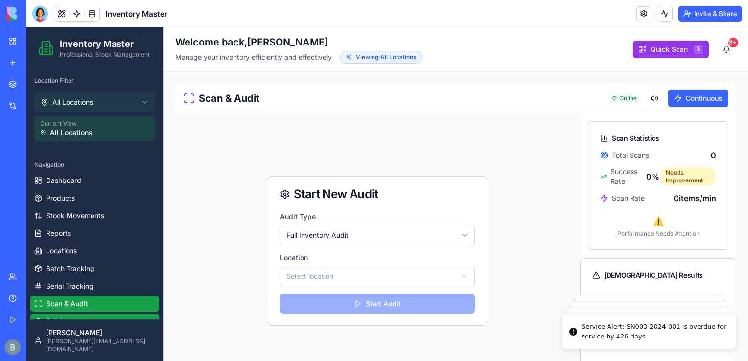
click at [110, 315] on link "Full Scanner" at bounding box center [94, 322] width 129 height 16
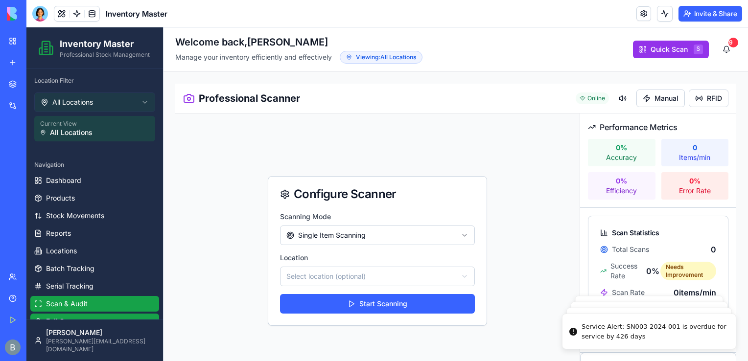
click at [108, 303] on link "Scan & Audit" at bounding box center [94, 304] width 129 height 16
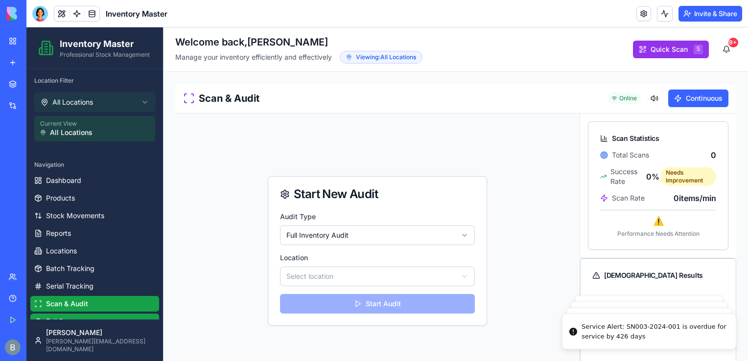
click at [108, 315] on link "Full Scanner" at bounding box center [94, 322] width 129 height 16
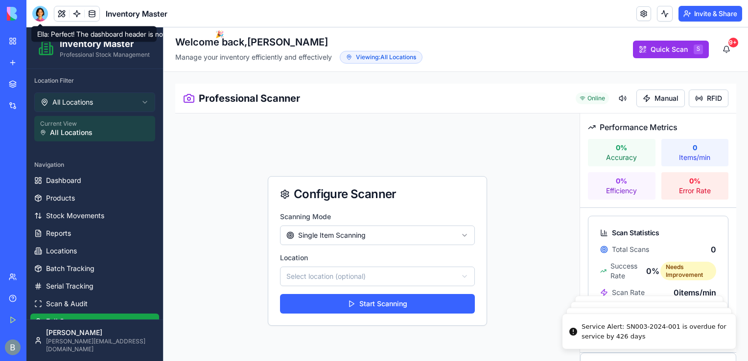
click at [45, 13] on div at bounding box center [40, 14] width 16 height 16
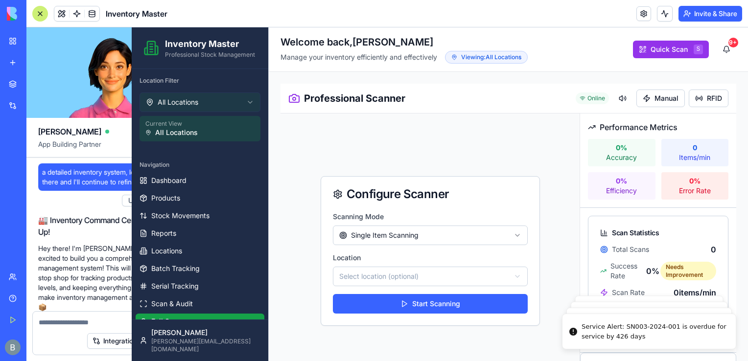
scroll to position [8727, 0]
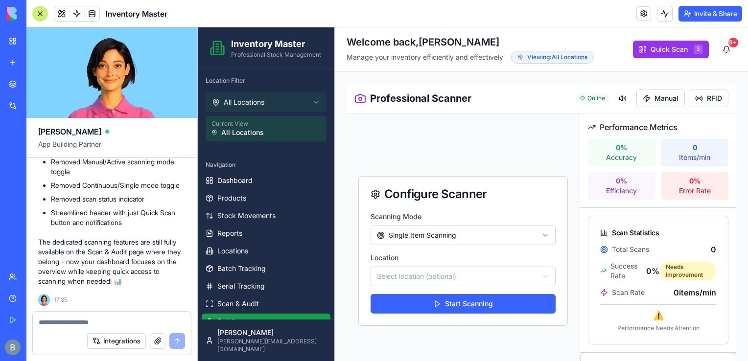
click at [65, 329] on div "Integrations" at bounding box center [112, 341] width 158 height 27
click at [66, 327] on textarea at bounding box center [112, 323] width 146 height 10
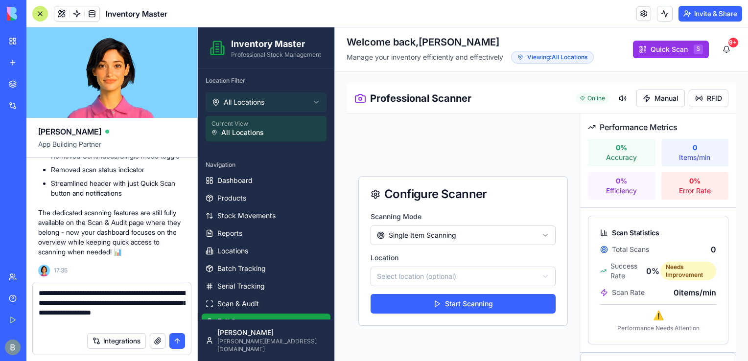
type textarea "**********"
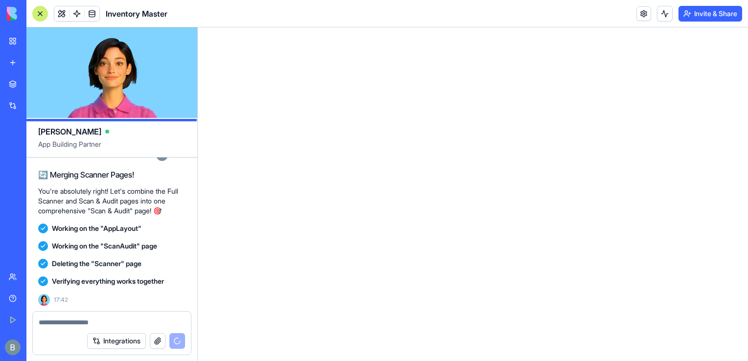
scroll to position [9295, 0]
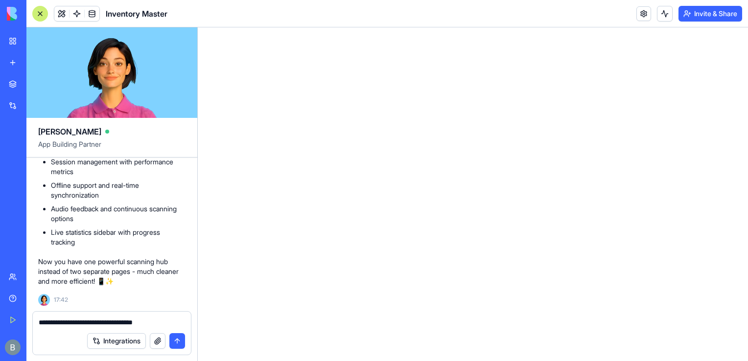
type textarea "**********"
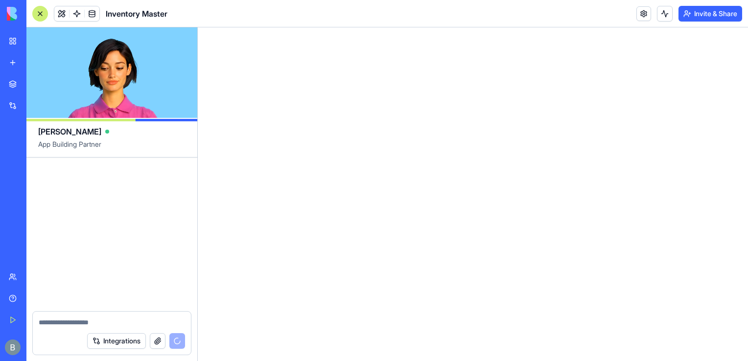
scroll to position [9616, 0]
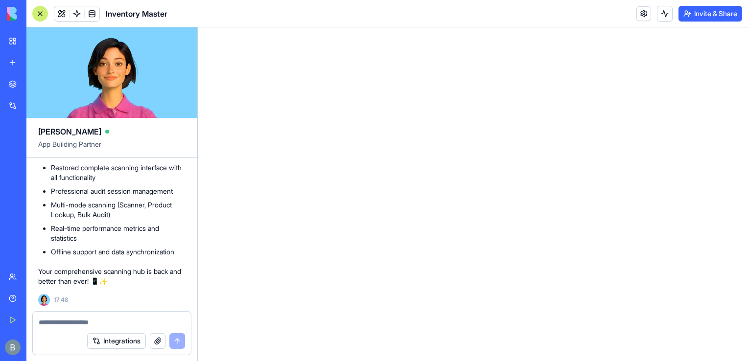
click at [306, 27] on html "0" at bounding box center [473, 27] width 551 height 0
click at [79, 327] on textarea at bounding box center [112, 323] width 147 height 10
type textarea "**********"
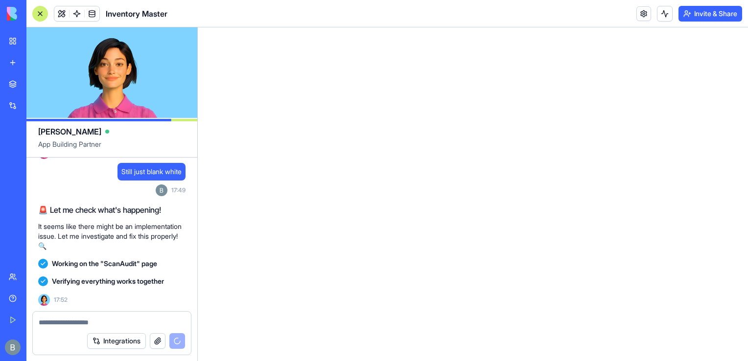
scroll to position [9973, 0]
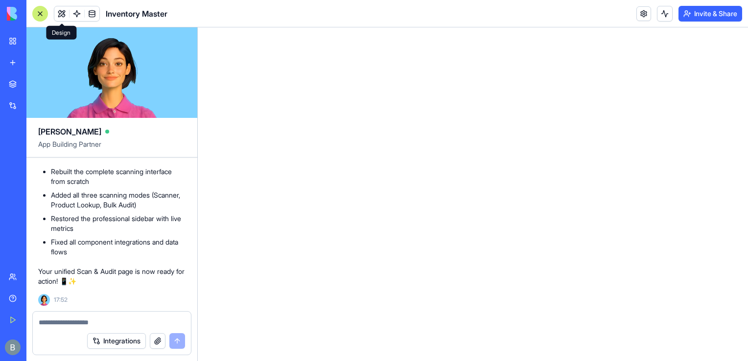
click at [56, 13] on span at bounding box center [61, 13] width 27 height 27
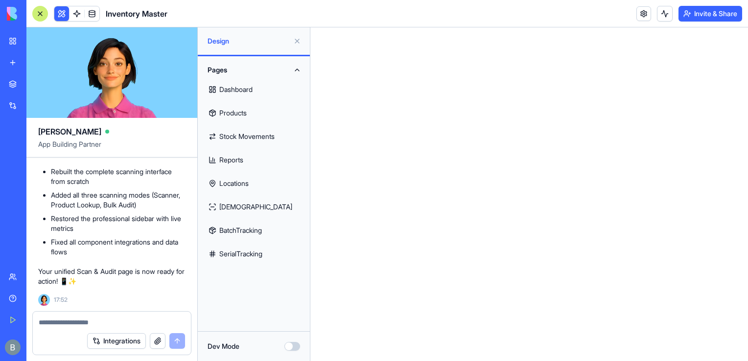
click at [235, 97] on link "Dashboard" at bounding box center [254, 90] width 100 height 24
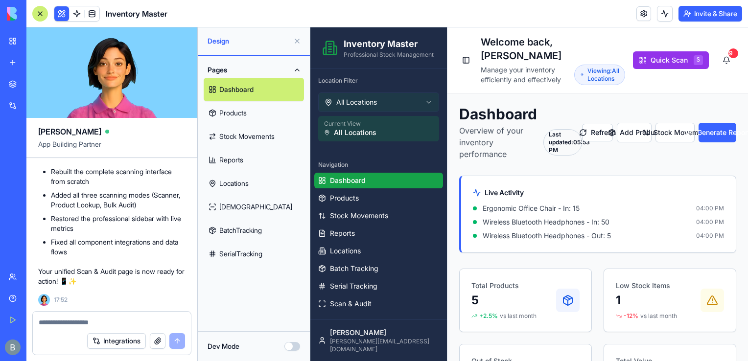
click at [296, 41] on button at bounding box center [297, 41] width 16 height 16
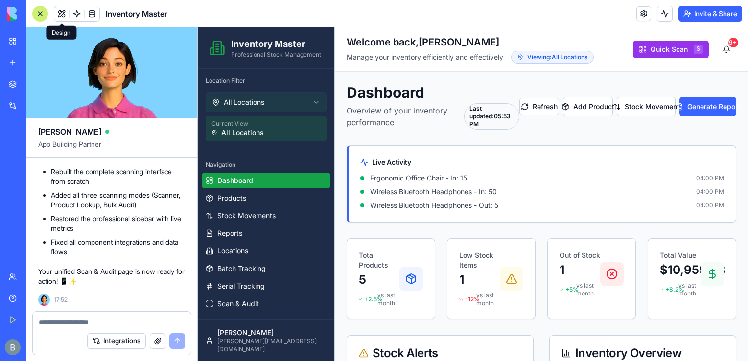
click at [76, 324] on textarea at bounding box center [112, 323] width 147 height 10
paste textarea "**********"
type textarea "**********"
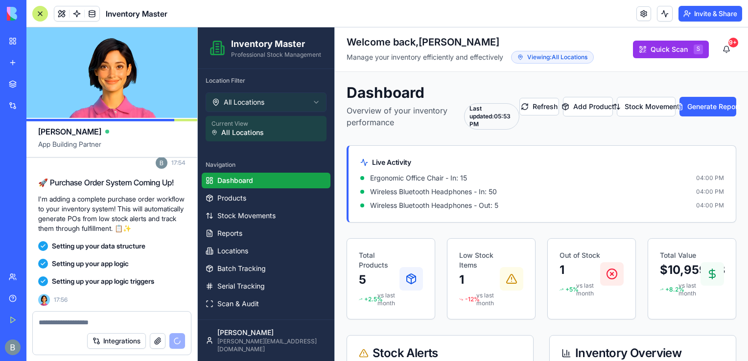
scroll to position [10194, 0]
